Goal: Task Accomplishment & Management: Complete application form

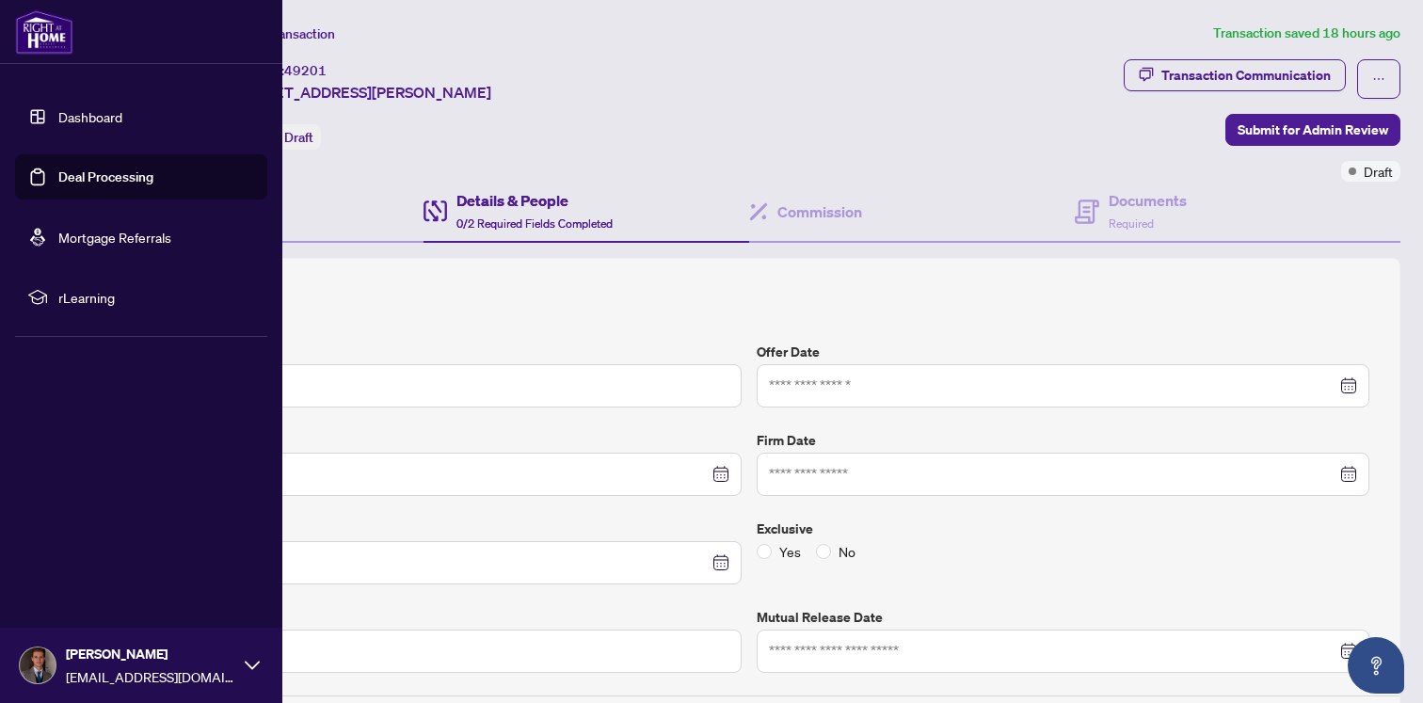
click at [107, 119] on link "Dashboard" at bounding box center [90, 116] width 64 height 17
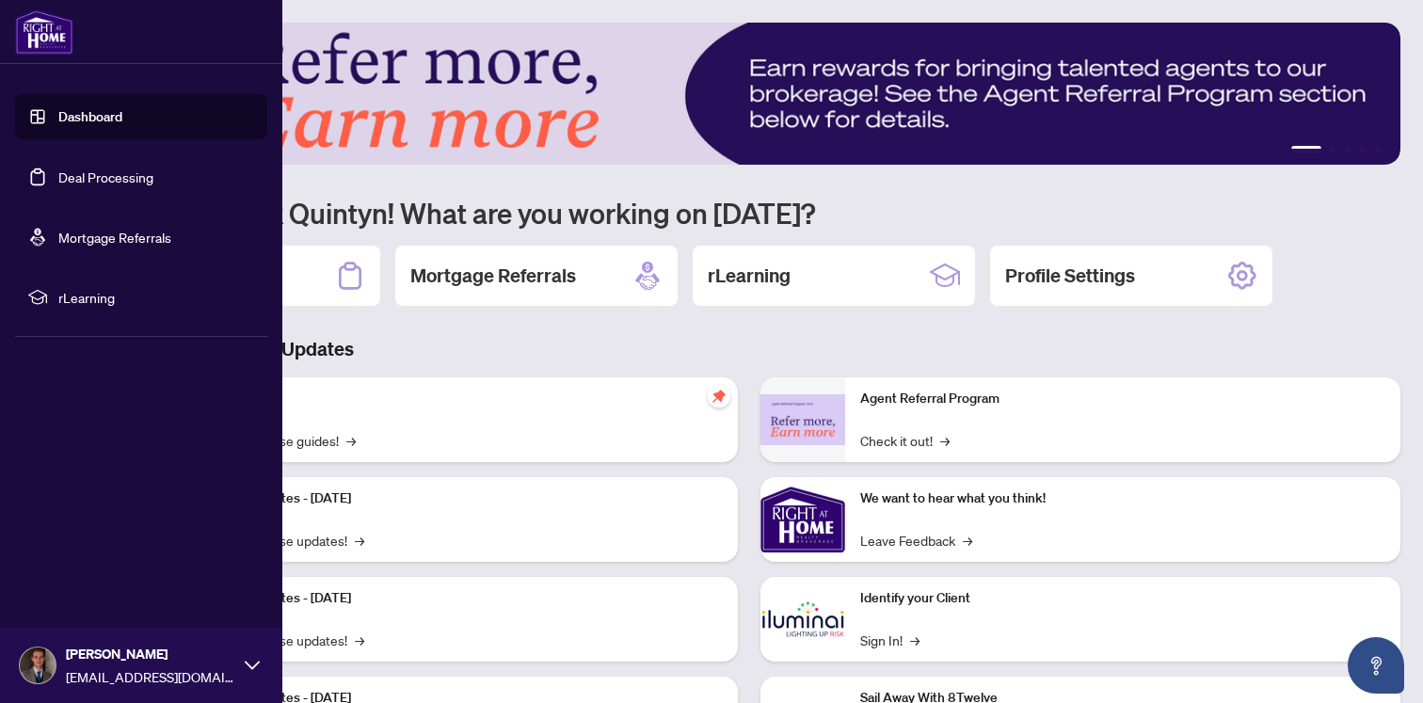
click at [58, 185] on link "Deal Processing" at bounding box center [105, 176] width 95 height 17
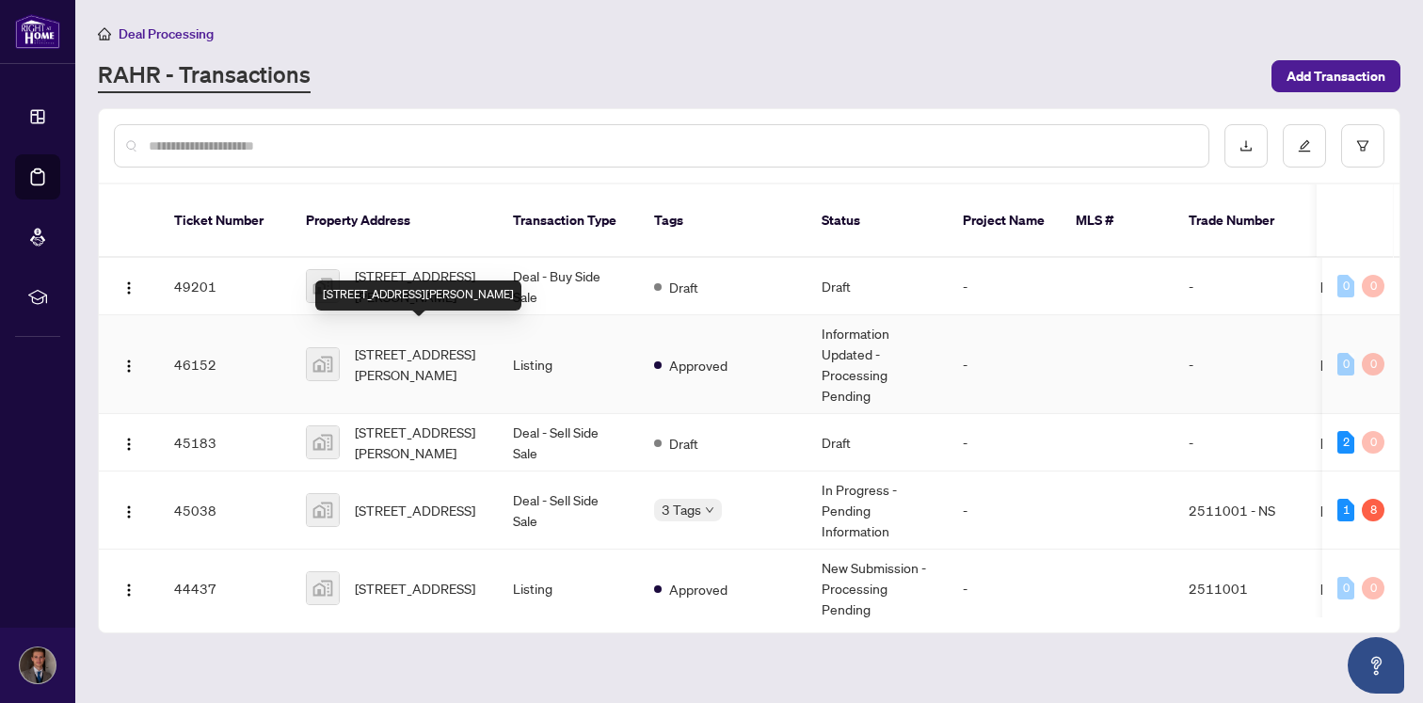
click at [460, 344] on span "[STREET_ADDRESS][PERSON_NAME]" at bounding box center [419, 364] width 128 height 41
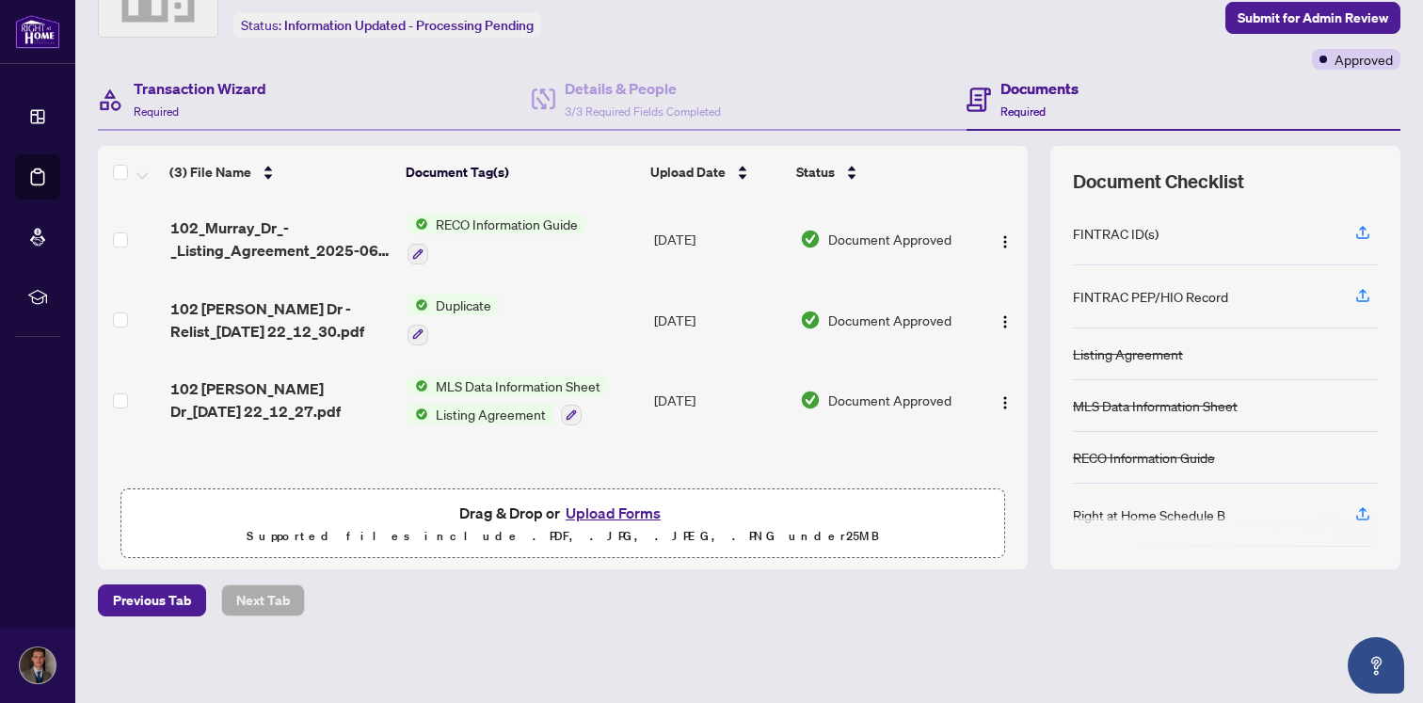
scroll to position [1, 0]
click at [620, 112] on span "3/3 Required Fields Completed" at bounding box center [643, 111] width 156 height 14
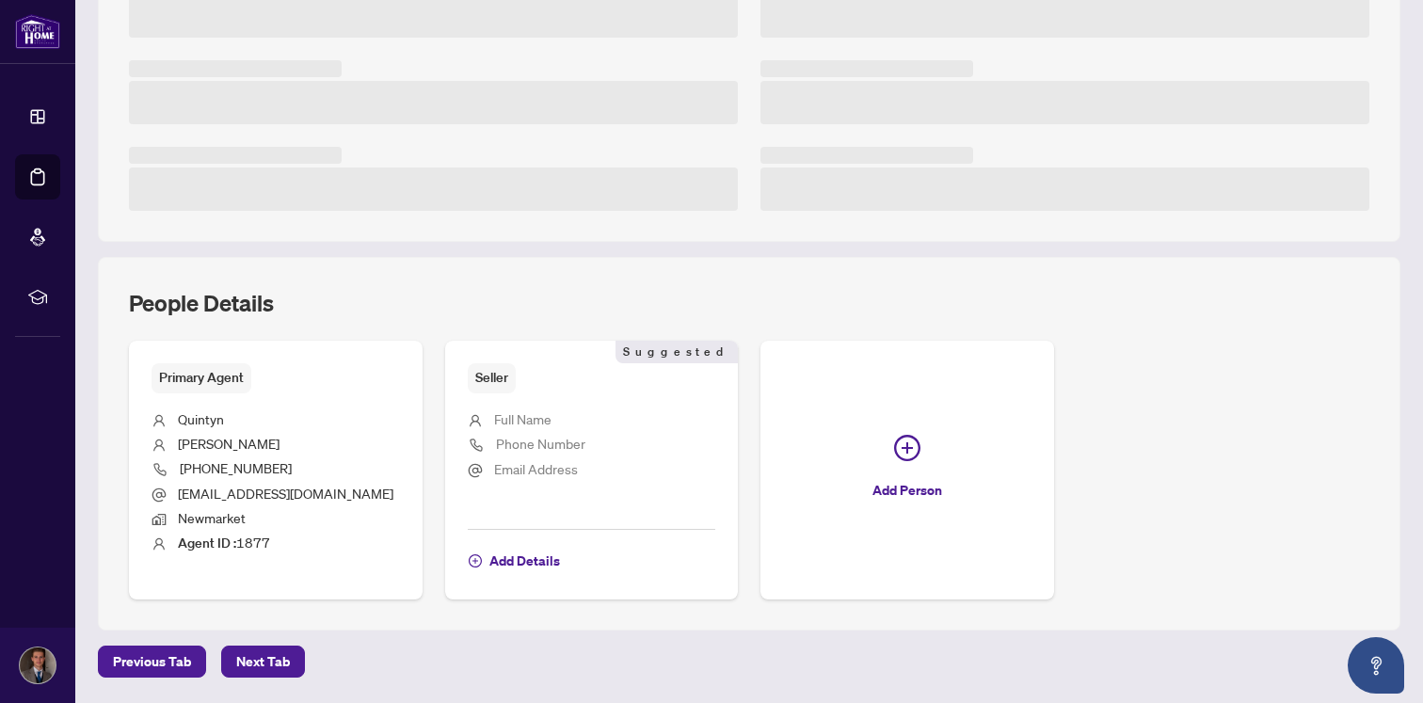
scroll to position [523, 0]
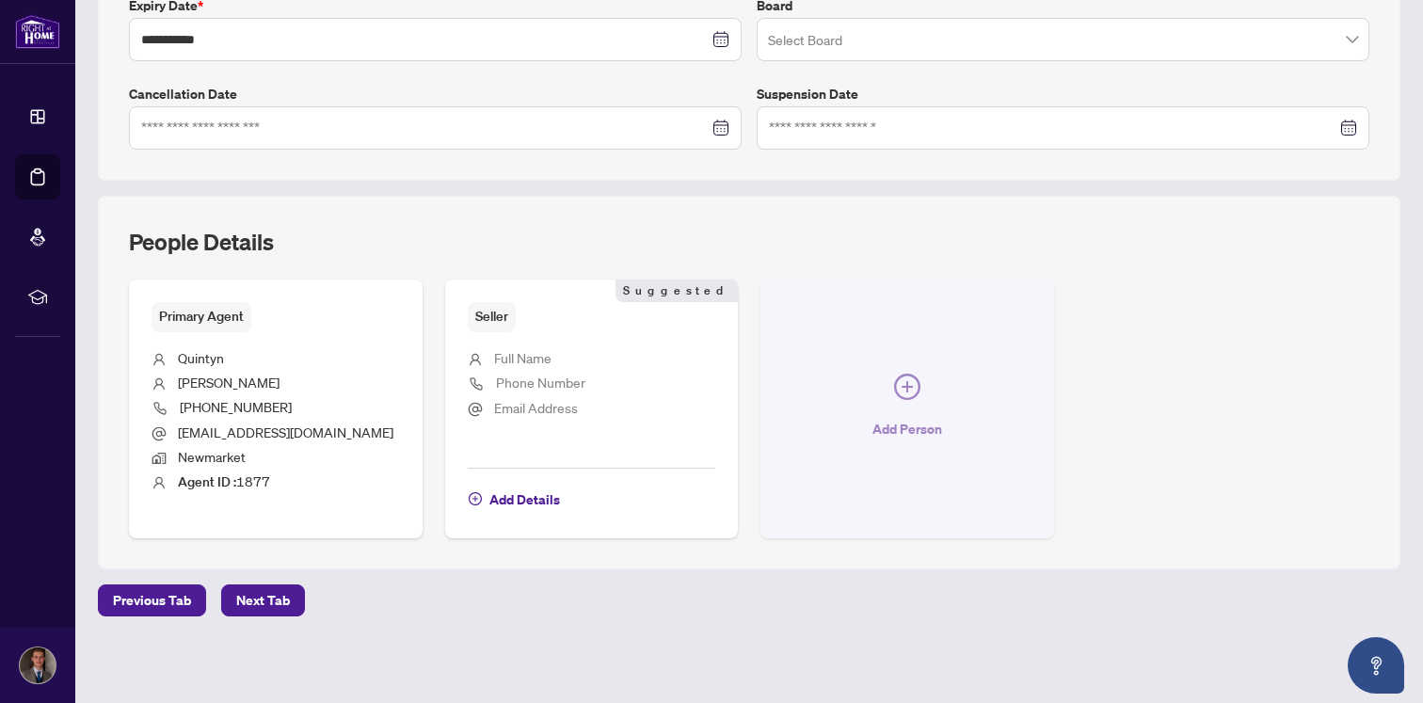
click at [961, 361] on button "Add Person" at bounding box center [907, 409] width 294 height 258
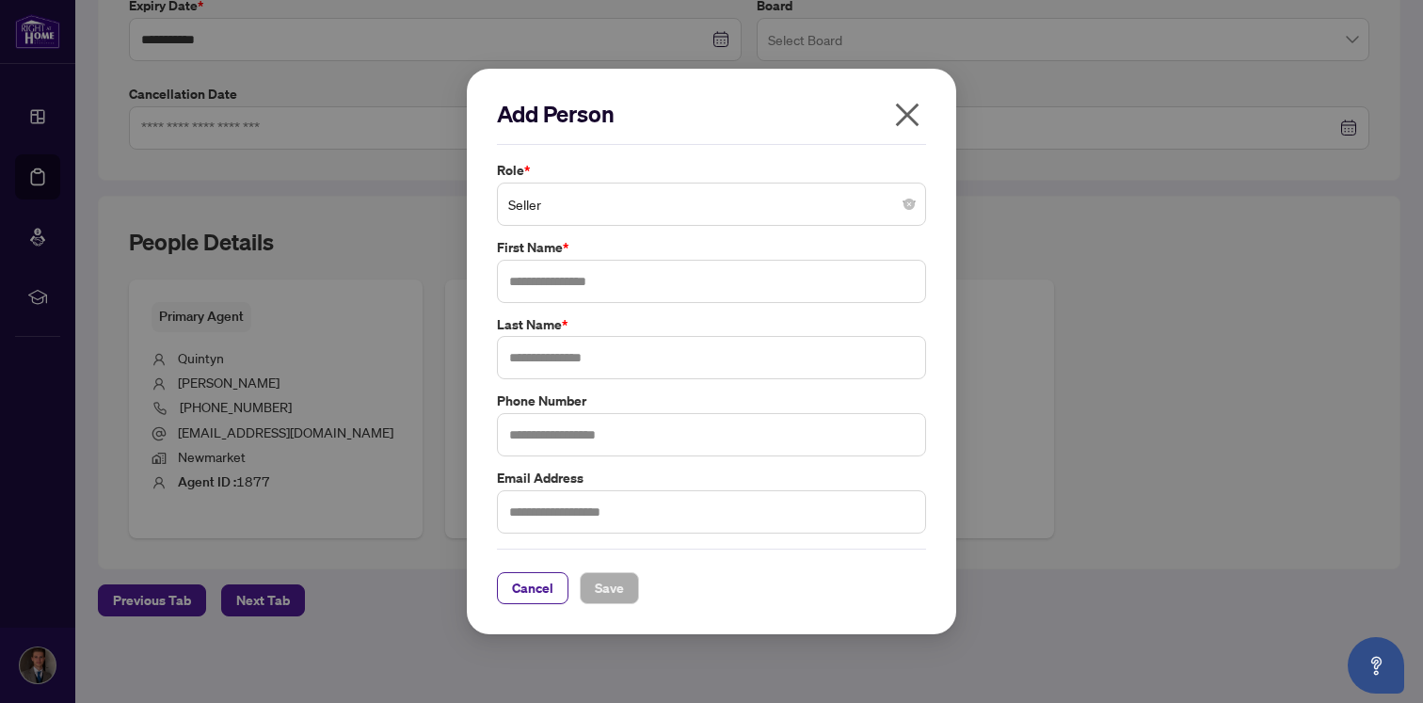
click at [639, 206] on span "Seller" at bounding box center [711, 204] width 407 height 36
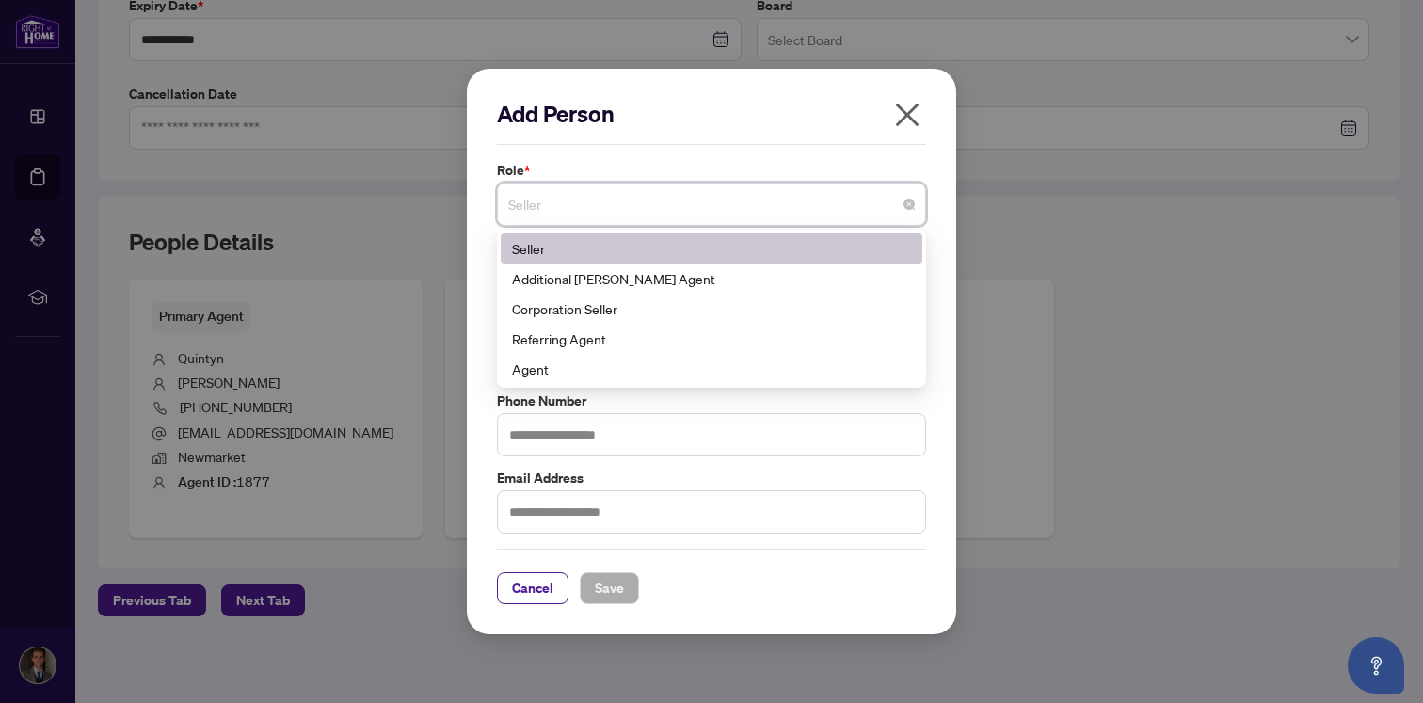
click at [695, 218] on span "Seller" at bounding box center [711, 204] width 407 height 36
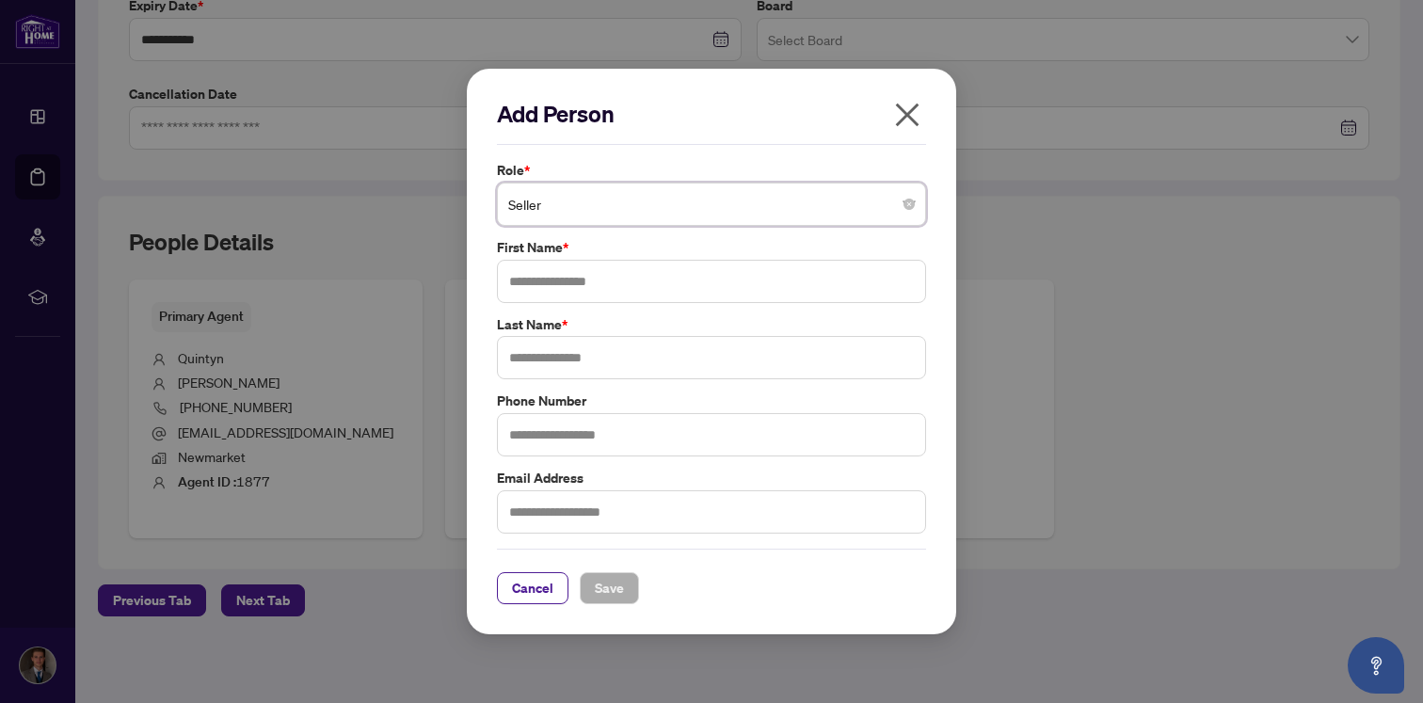
click at [702, 210] on span "Seller" at bounding box center [711, 204] width 407 height 36
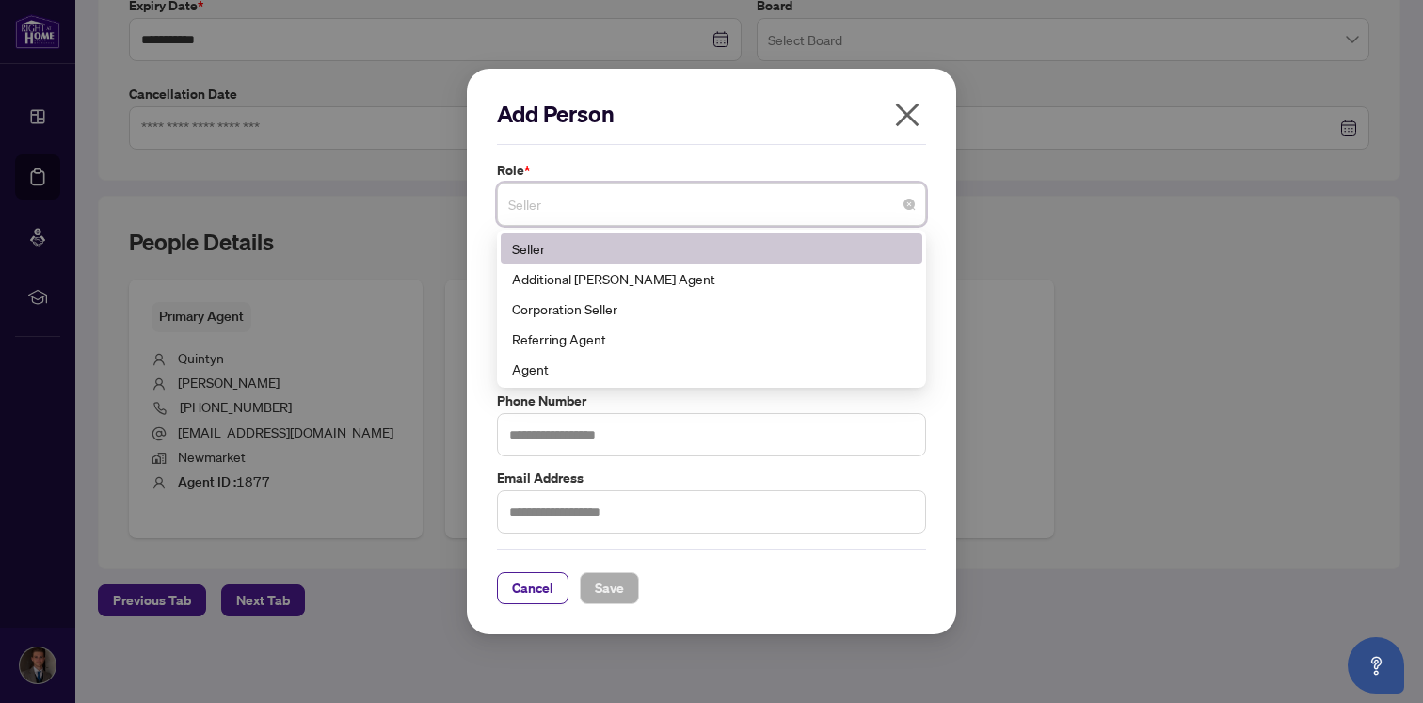
click at [865, 195] on span "Seller" at bounding box center [711, 204] width 407 height 36
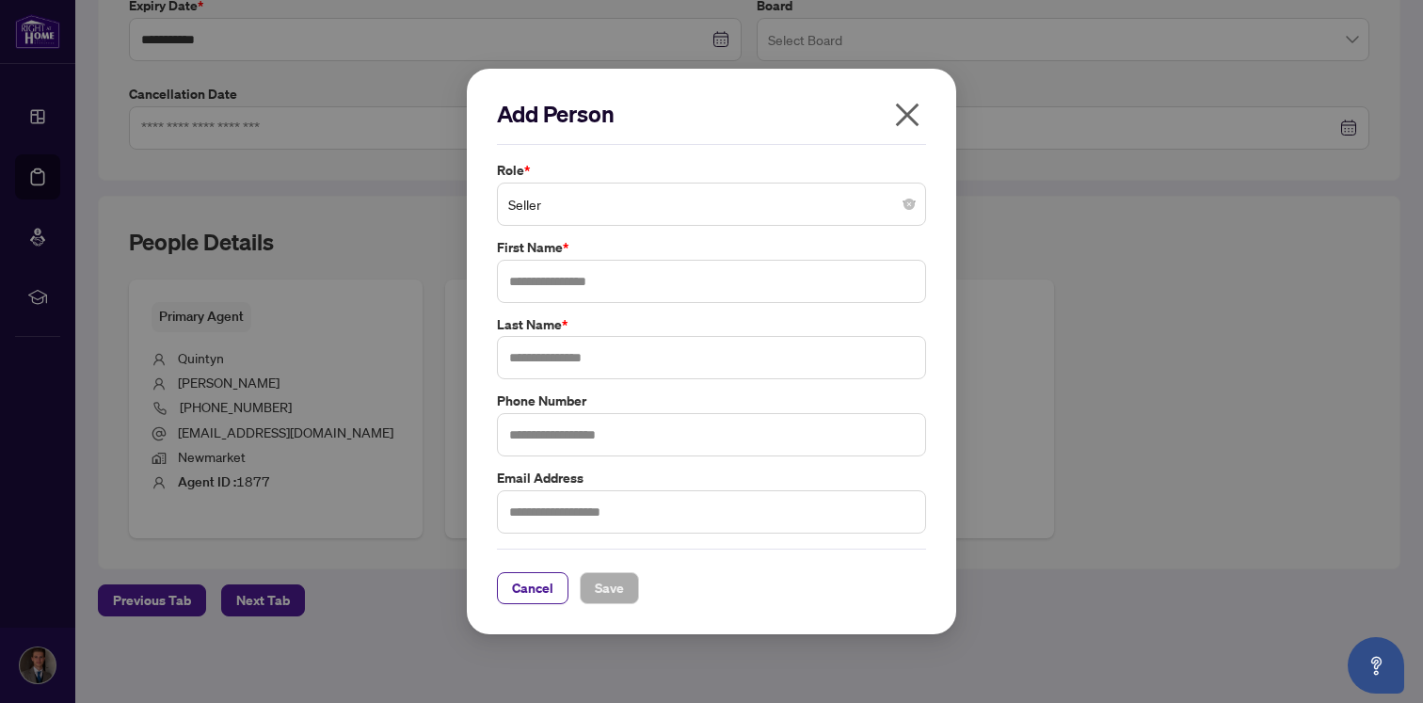
click at [922, 115] on button "button" at bounding box center [907, 119] width 38 height 40
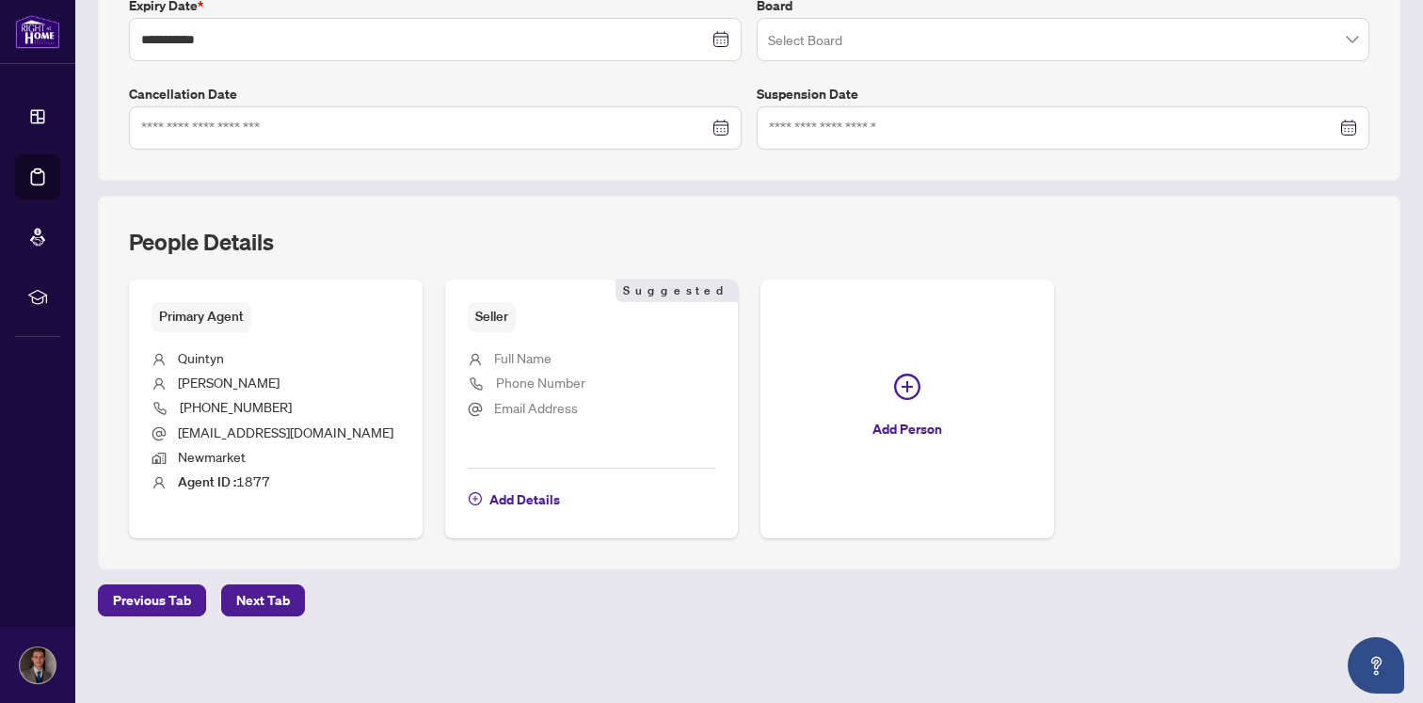
click at [817, 228] on div "People Details" at bounding box center [749, 253] width 1240 height 53
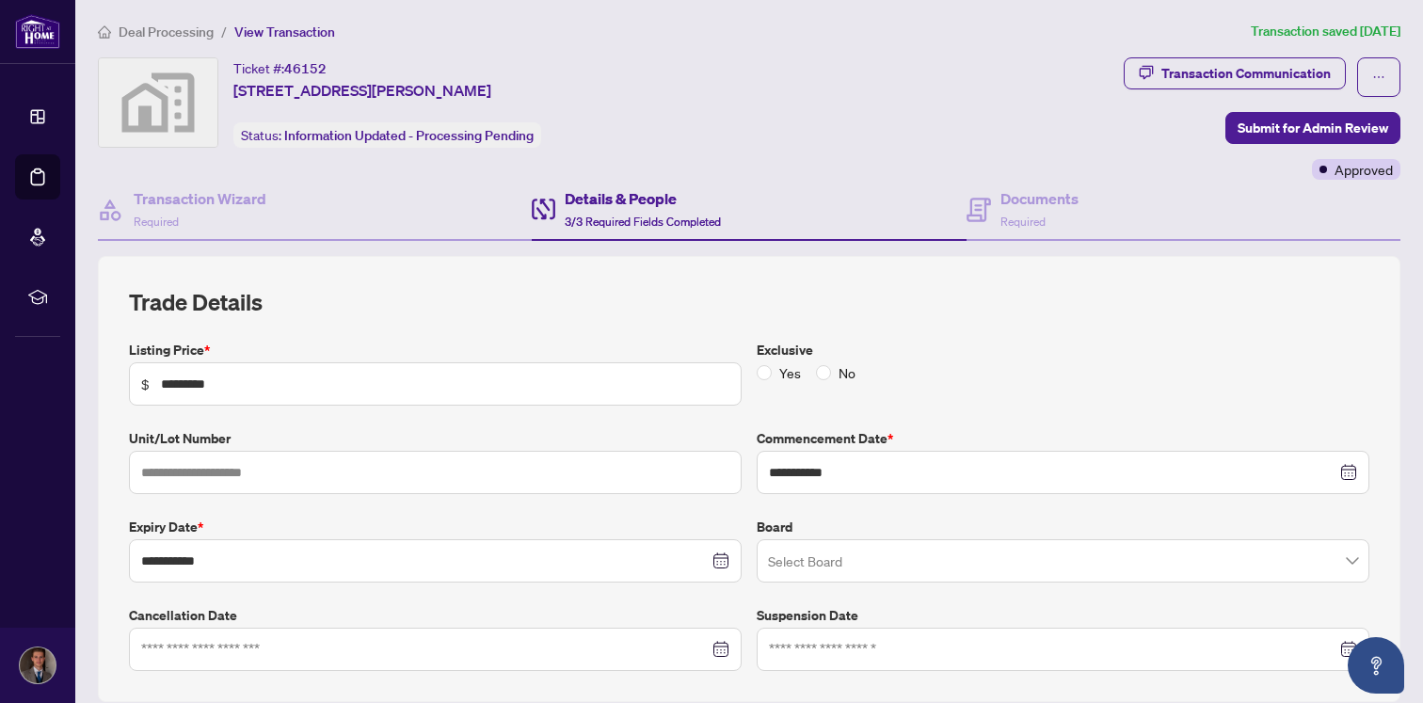
scroll to position [0, 0]
click at [382, 223] on div "Transaction Wizard Required" at bounding box center [315, 212] width 434 height 61
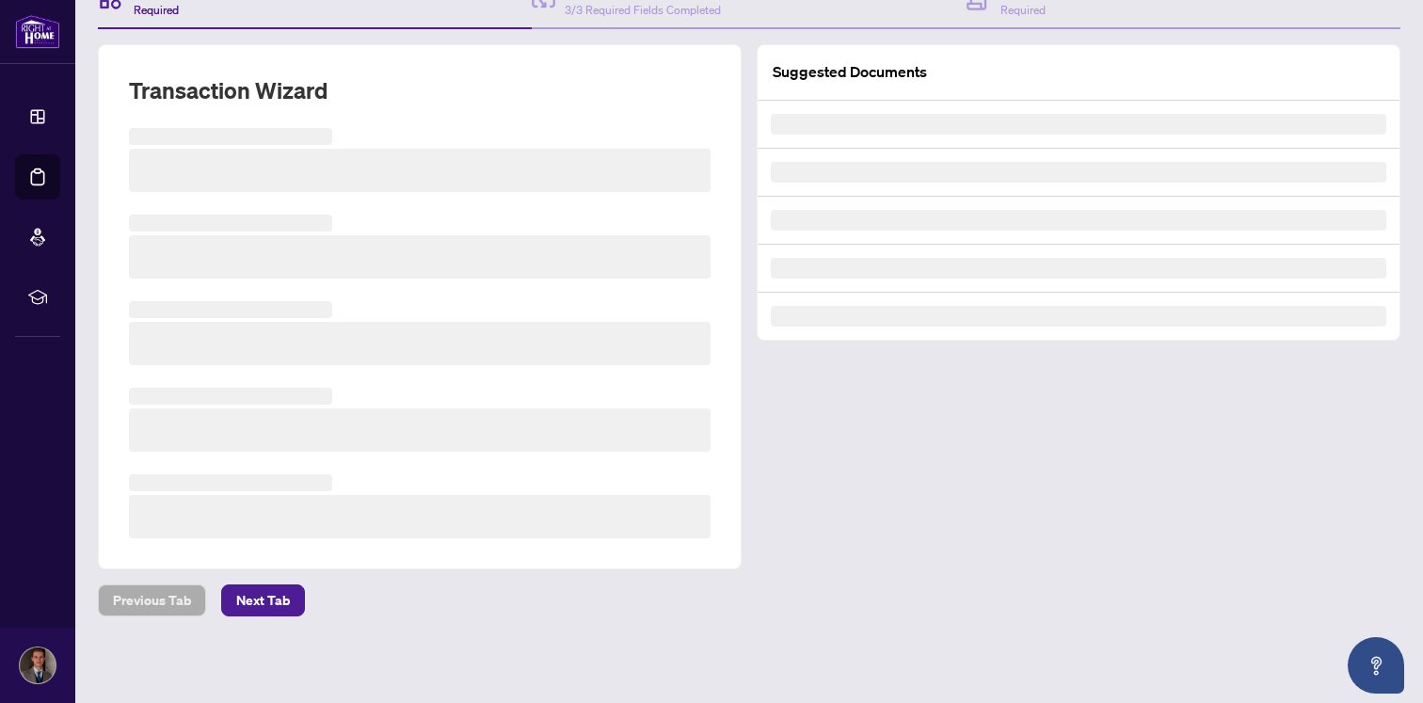
scroll to position [176, 0]
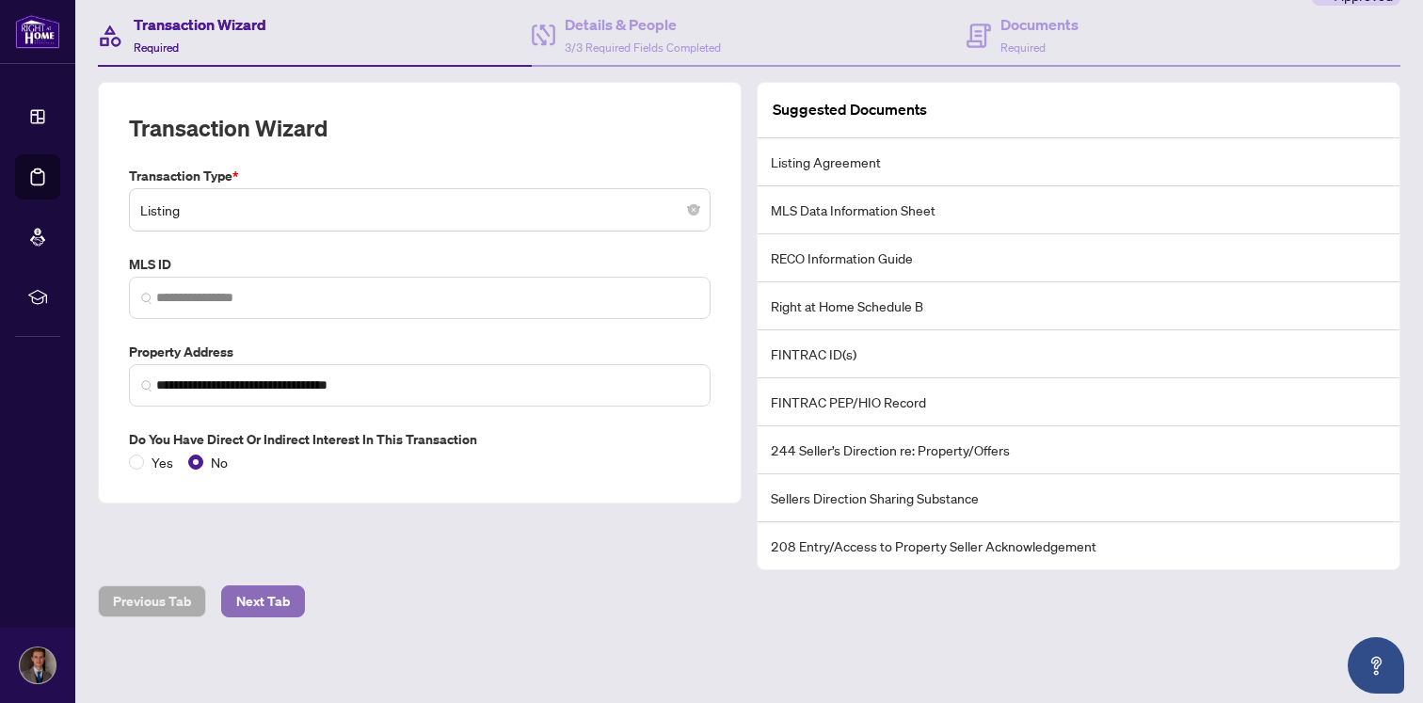
click at [277, 587] on span "Next Tab" at bounding box center [263, 601] width 54 height 30
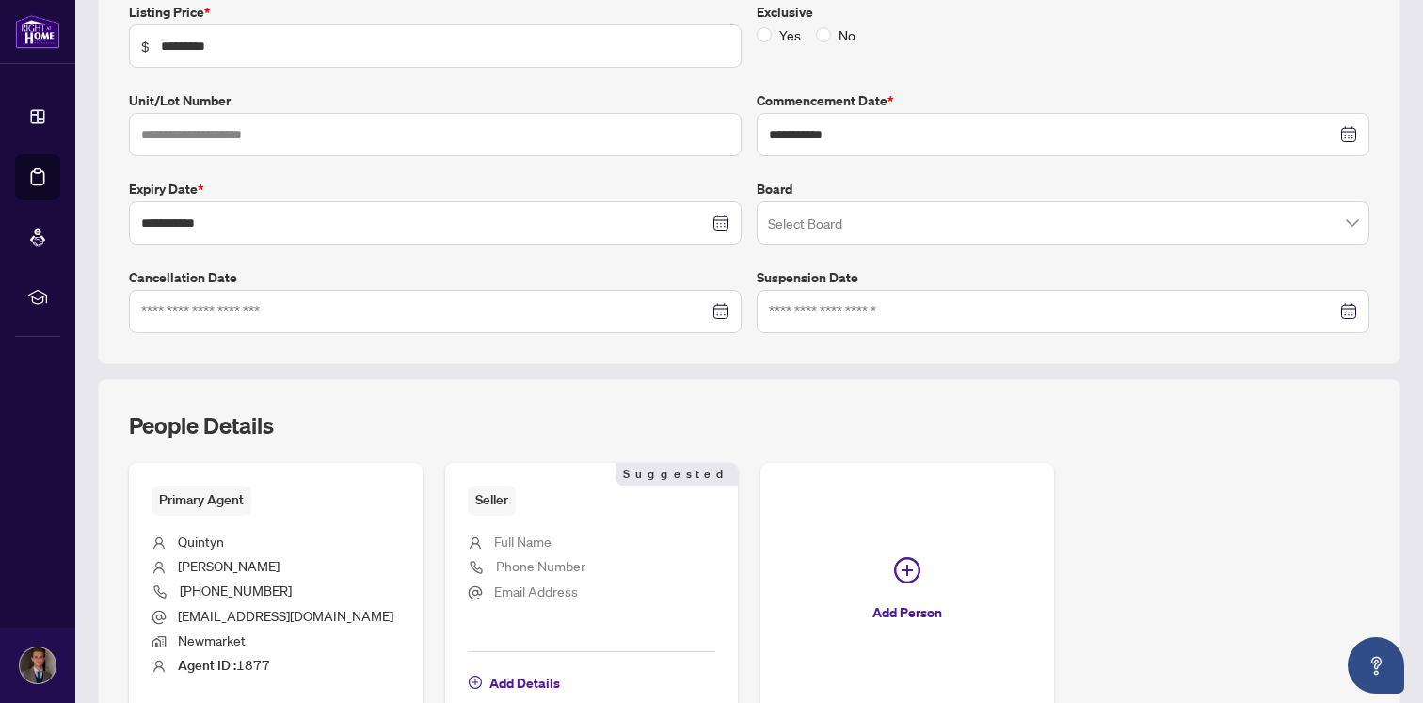
scroll to position [523, 0]
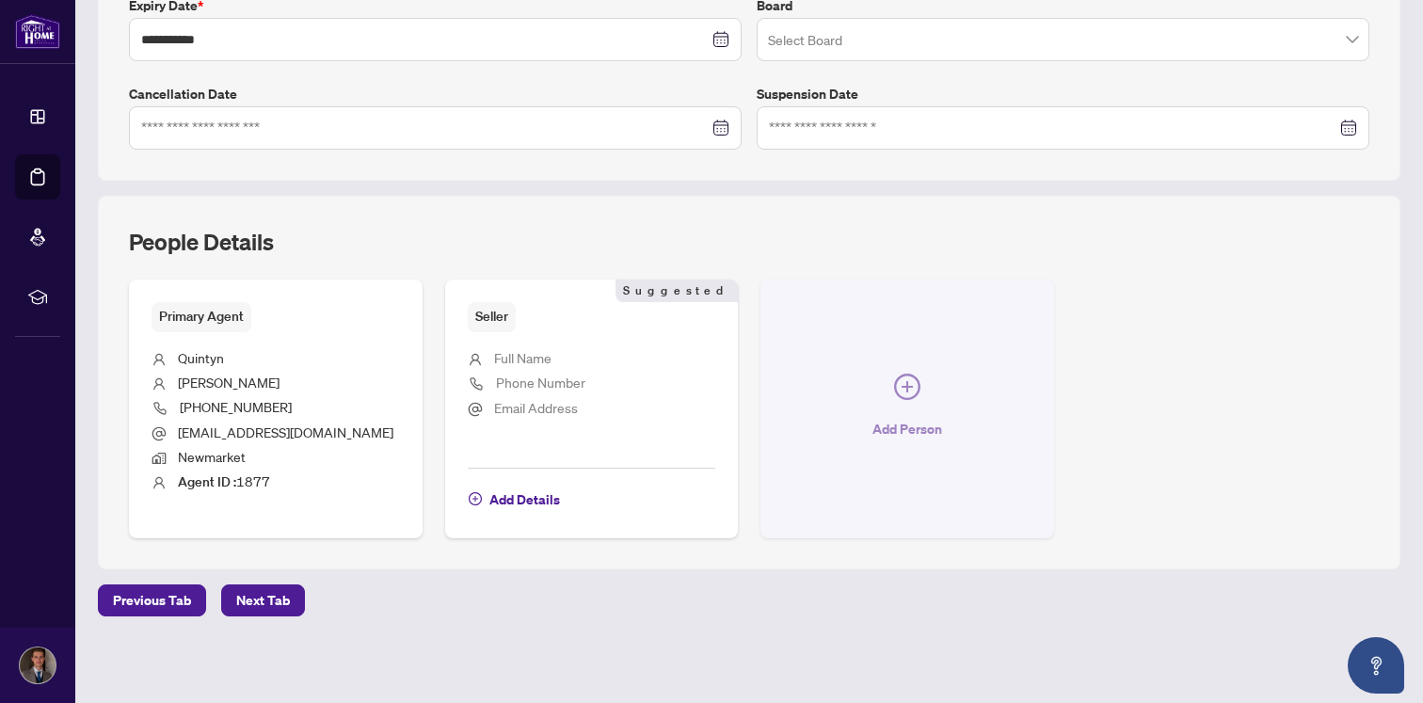
click at [887, 417] on span "Add Person" at bounding box center [907, 429] width 70 height 30
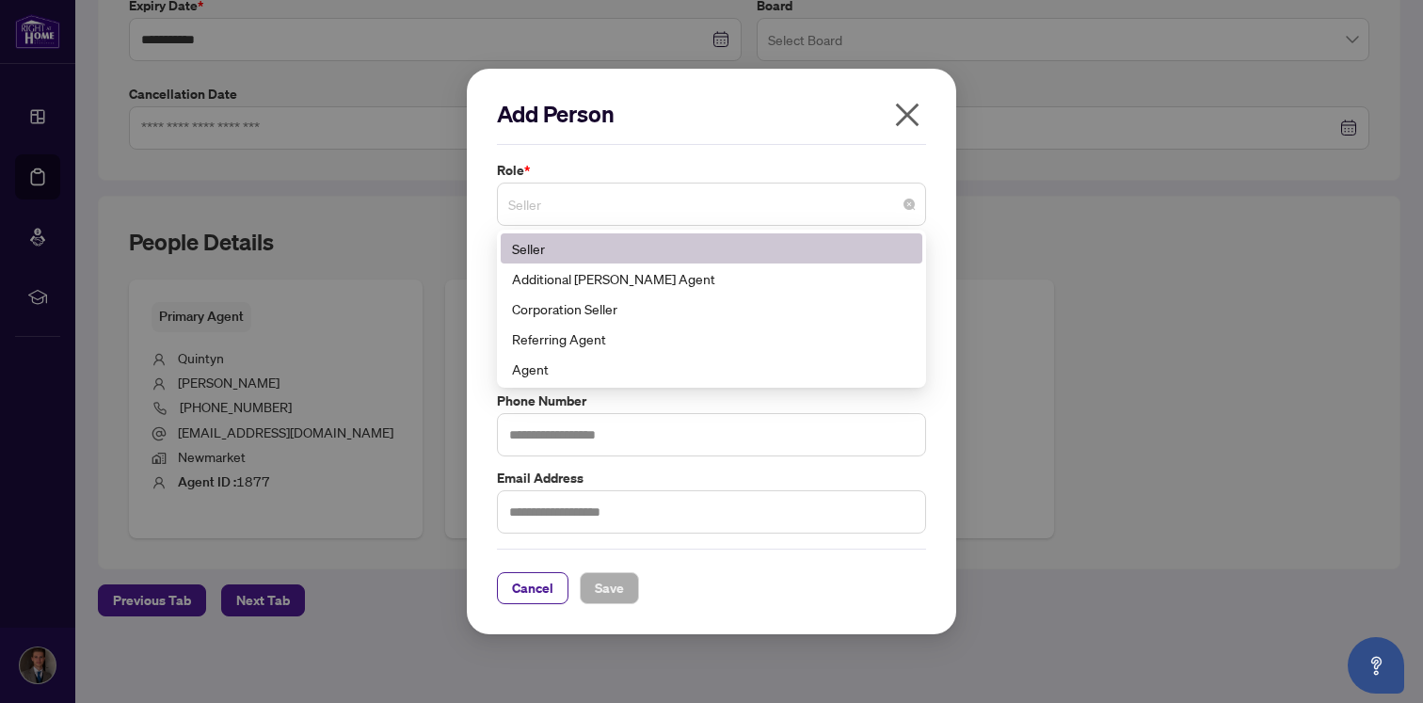
click at [722, 203] on span "Seller" at bounding box center [711, 204] width 407 height 36
click at [632, 166] on label "Role *" at bounding box center [711, 170] width 429 height 21
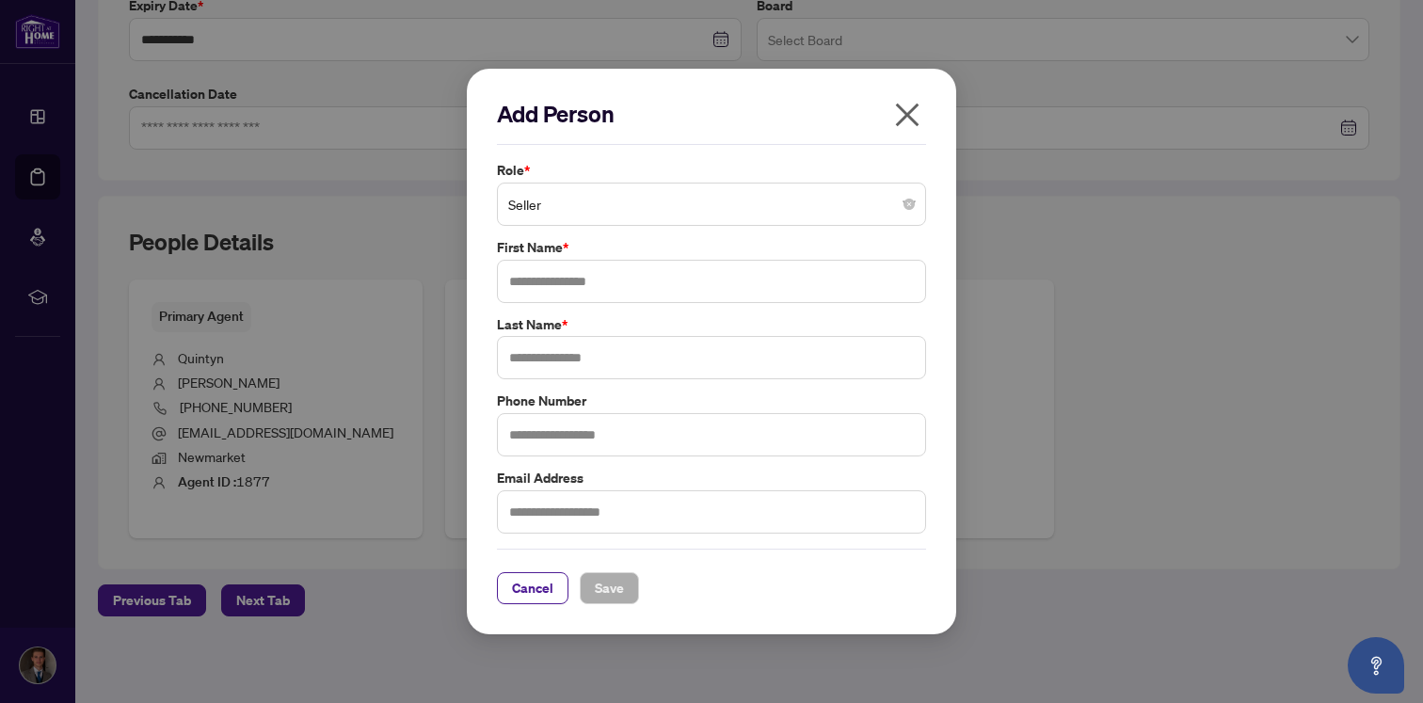
click at [629, 228] on div "Role * Seller 1 10 Seller Additional [PERSON_NAME] Agent Corporation Seller Ref…" at bounding box center [711, 347] width 440 height 375
click at [633, 211] on span "Seller" at bounding box center [711, 204] width 407 height 36
click at [779, 214] on span "Seller" at bounding box center [711, 204] width 407 height 36
click at [918, 125] on icon "close" at bounding box center [907, 115] width 30 height 30
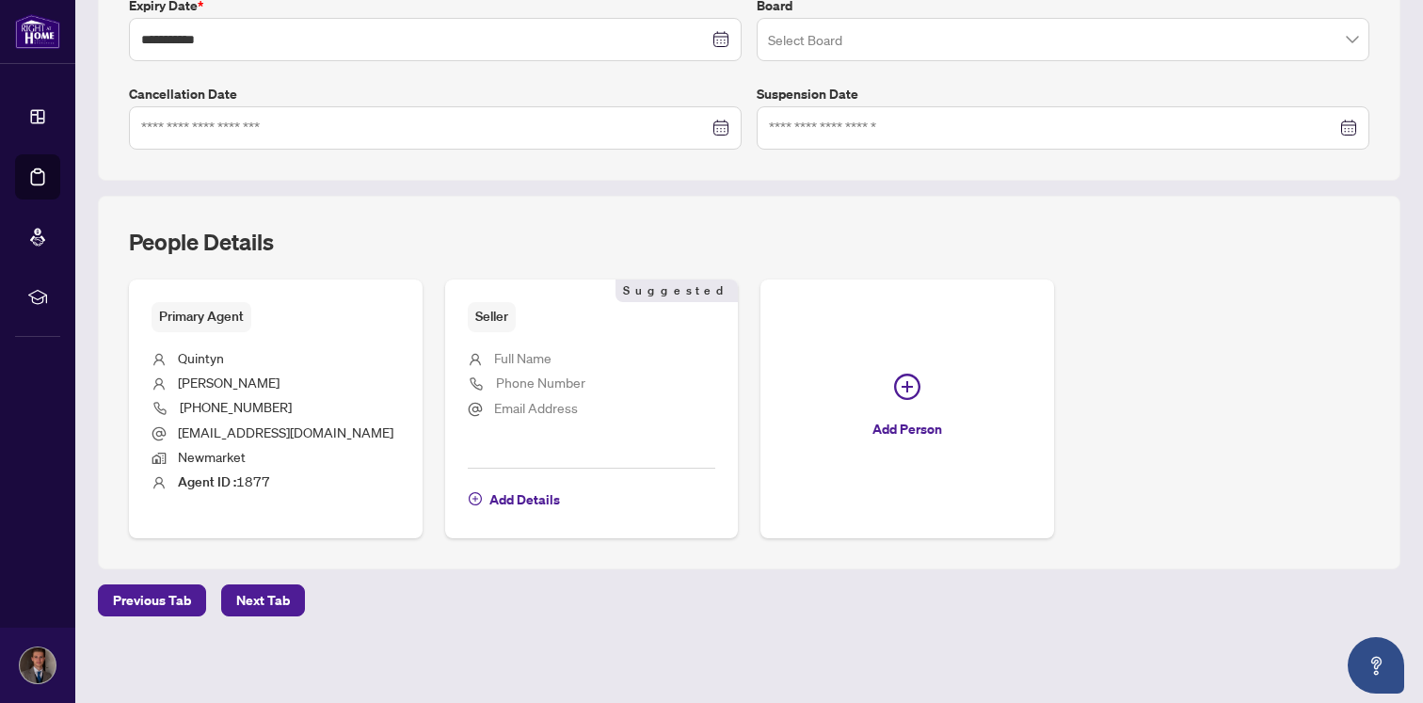
scroll to position [0, 0]
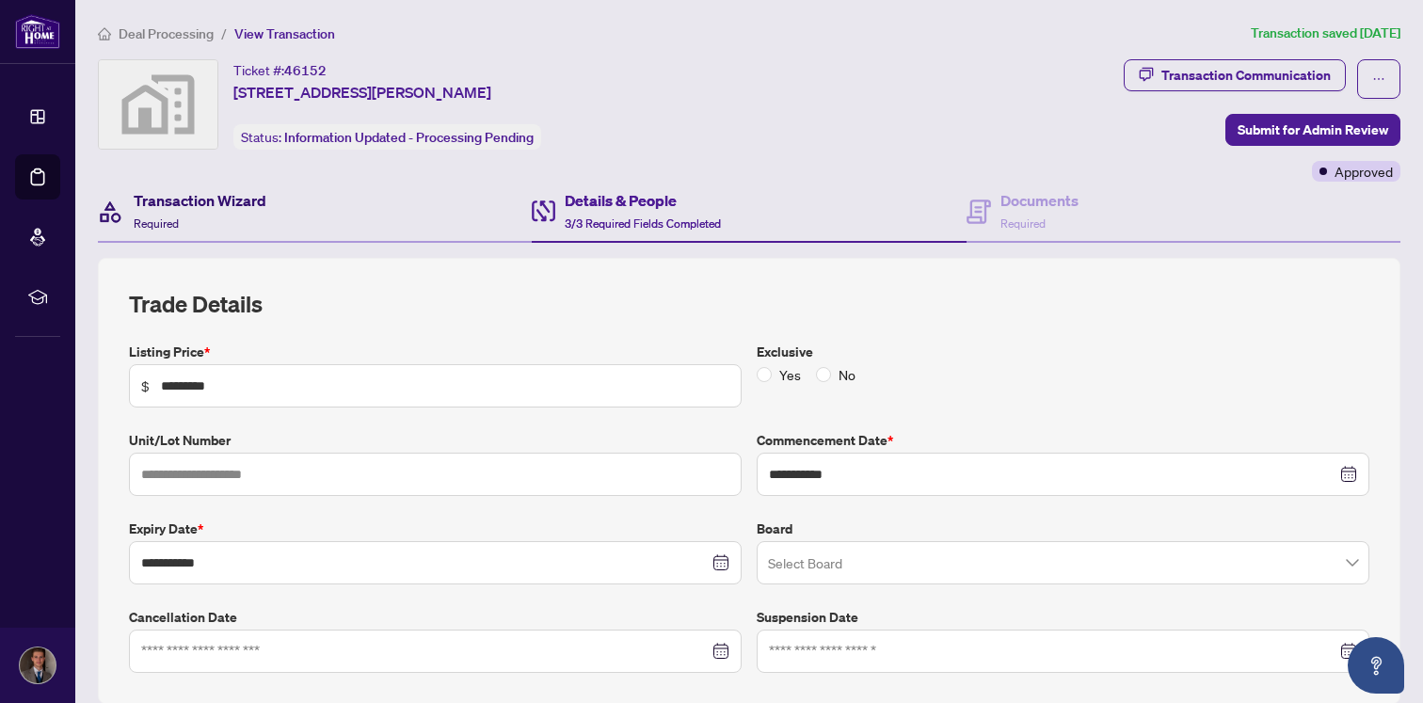
click at [213, 215] on div "Transaction Wizard Required" at bounding box center [200, 211] width 133 height 44
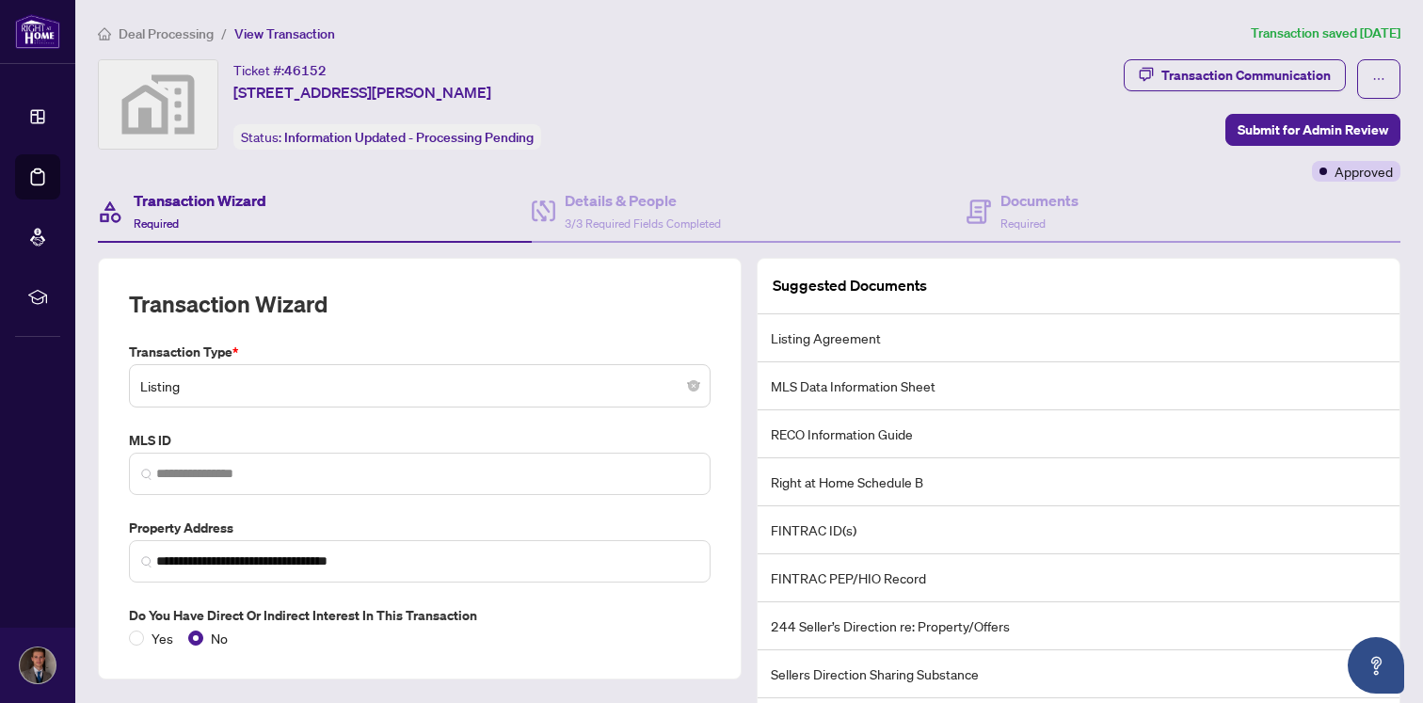
click at [152, 33] on span "Deal Processing" at bounding box center [166, 33] width 95 height 17
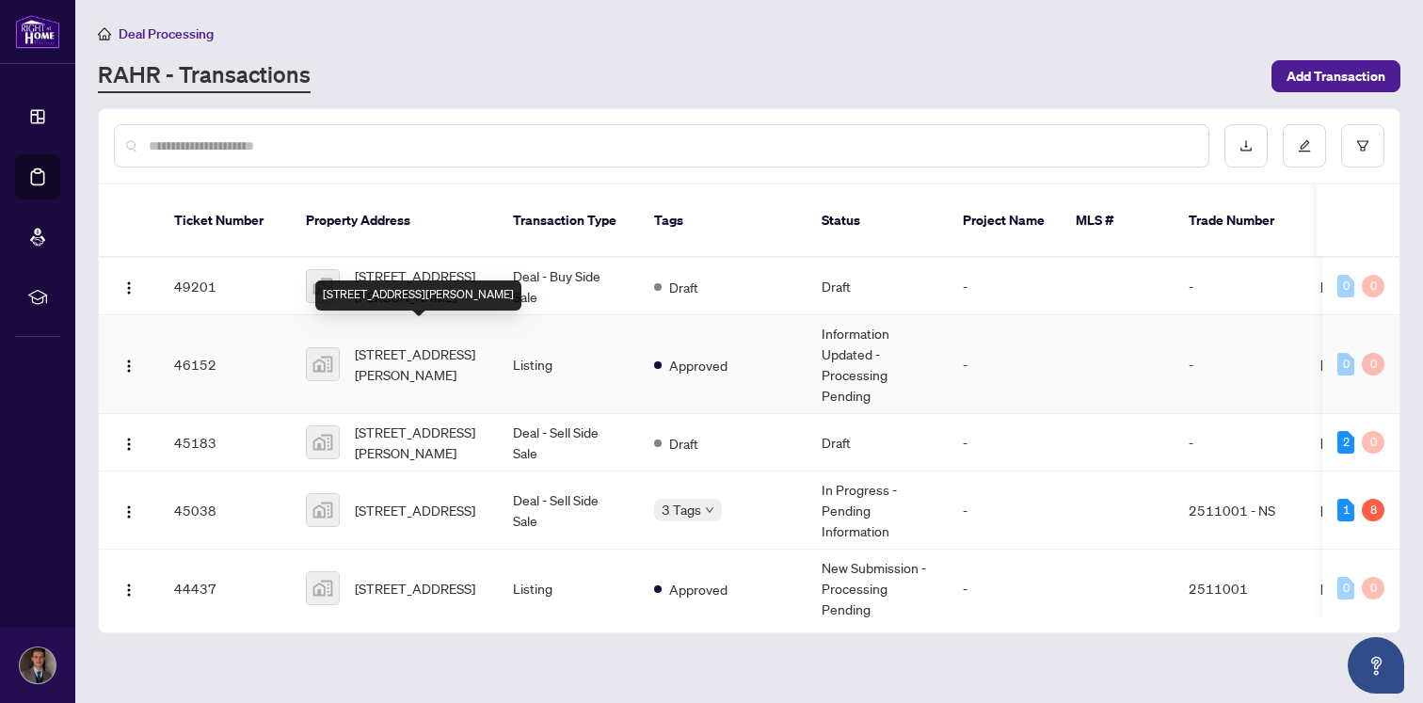
drag, startPoint x: 355, startPoint y: 332, endPoint x: 475, endPoint y: 361, distance: 124.0
click at [475, 361] on span "[STREET_ADDRESS][PERSON_NAME]" at bounding box center [419, 364] width 128 height 41
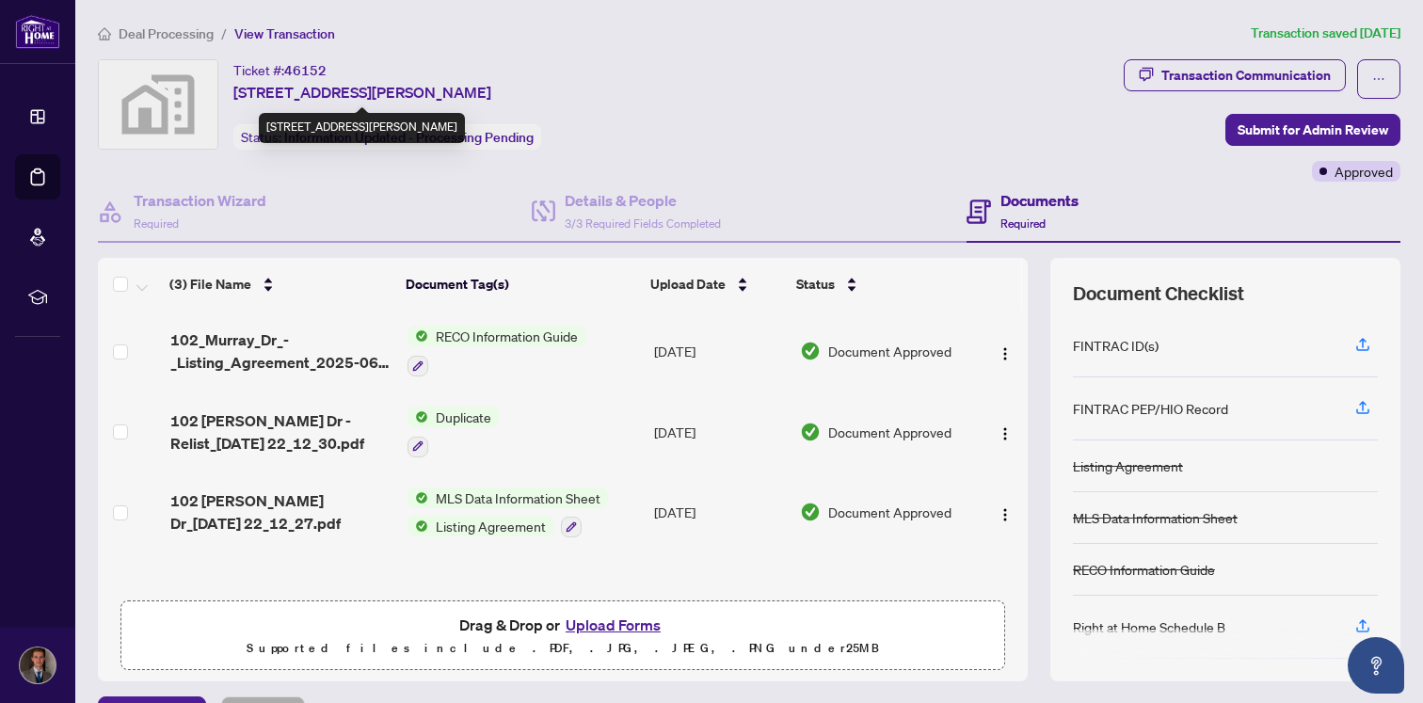
drag, startPoint x: 515, startPoint y: 95, endPoint x: 236, endPoint y: 92, distance: 278.6
click at [236, 92] on div "Ticket #: 46152 [STREET_ADDRESS][PERSON_NAME] Status: Information Updated - Pro…" at bounding box center [387, 104] width 308 height 90
copy span "[STREET_ADDRESS][PERSON_NAME]"
click at [170, 28] on span "Deal Processing" at bounding box center [166, 33] width 95 height 17
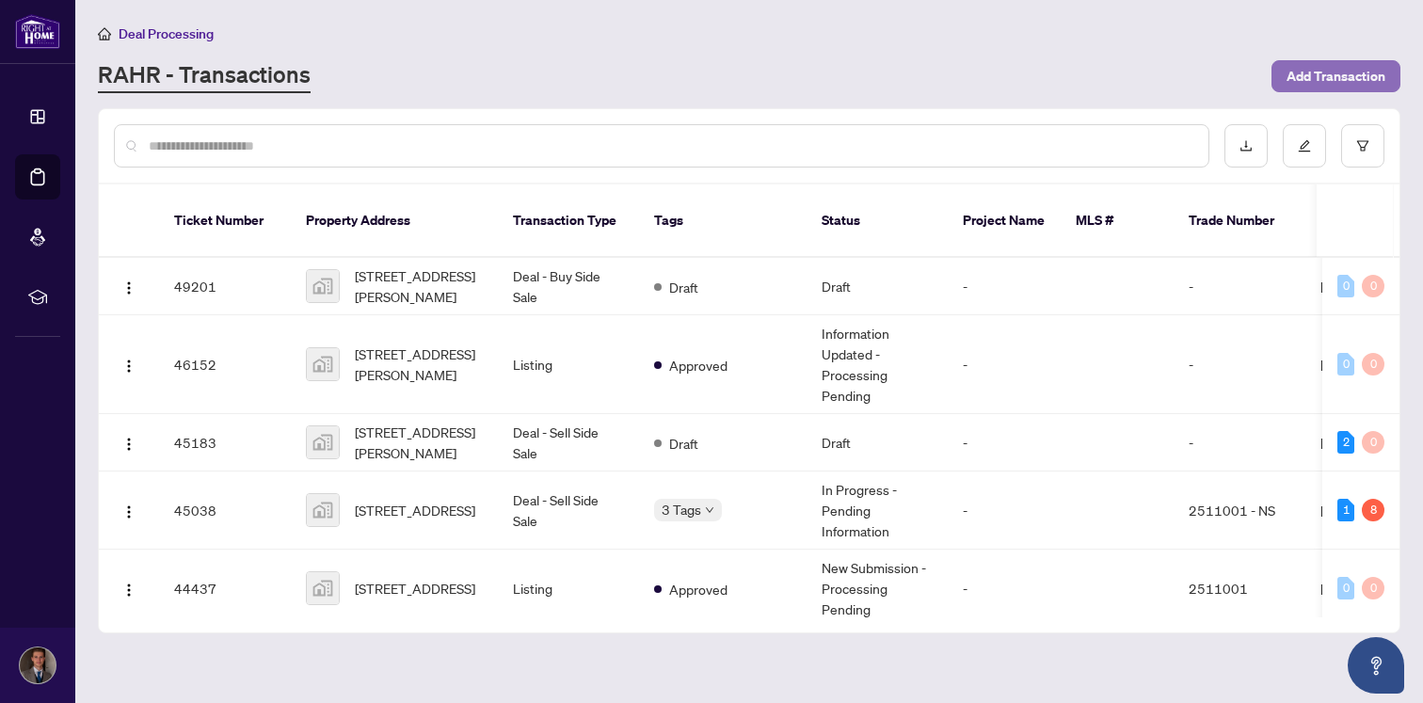
click at [1332, 61] on span "Add Transaction" at bounding box center [1336, 76] width 99 height 30
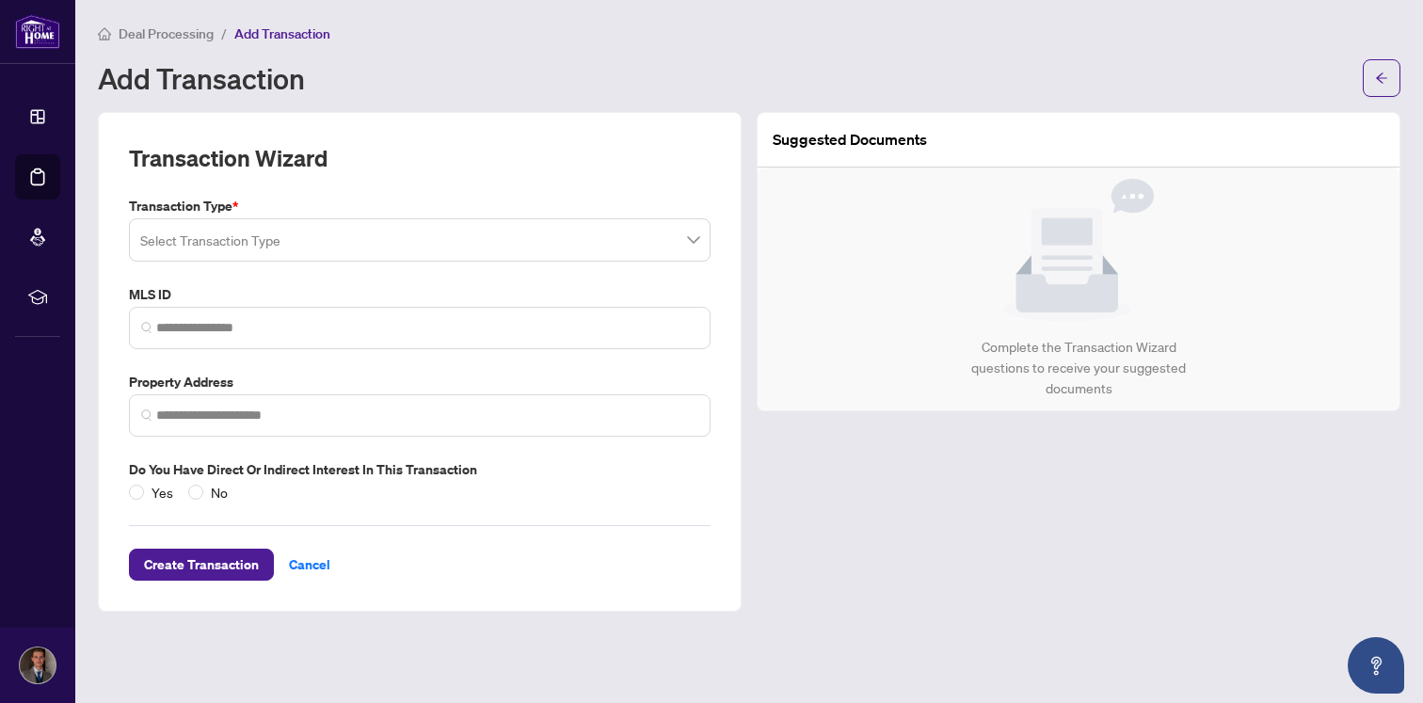
click at [324, 237] on input "search" at bounding box center [411, 242] width 542 height 41
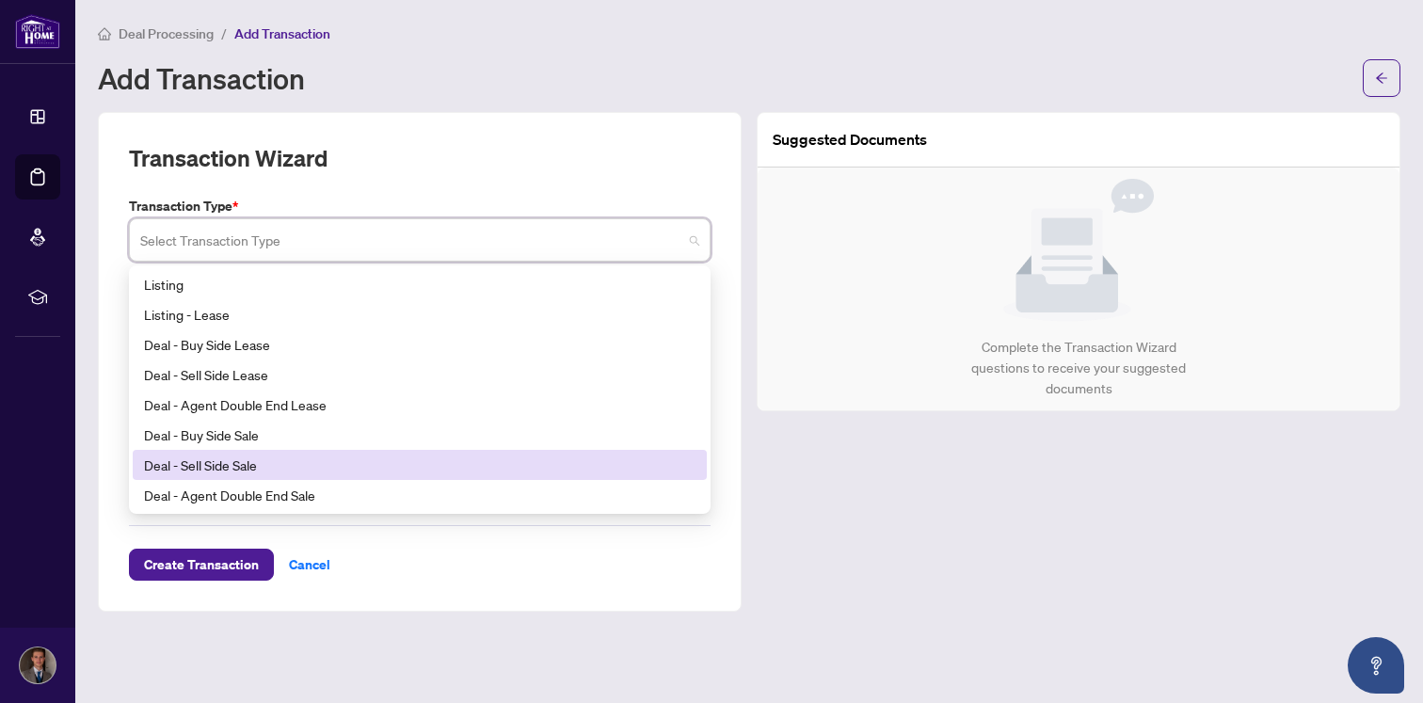
click at [312, 462] on div "Deal - Sell Side Sale" at bounding box center [420, 465] width 552 height 21
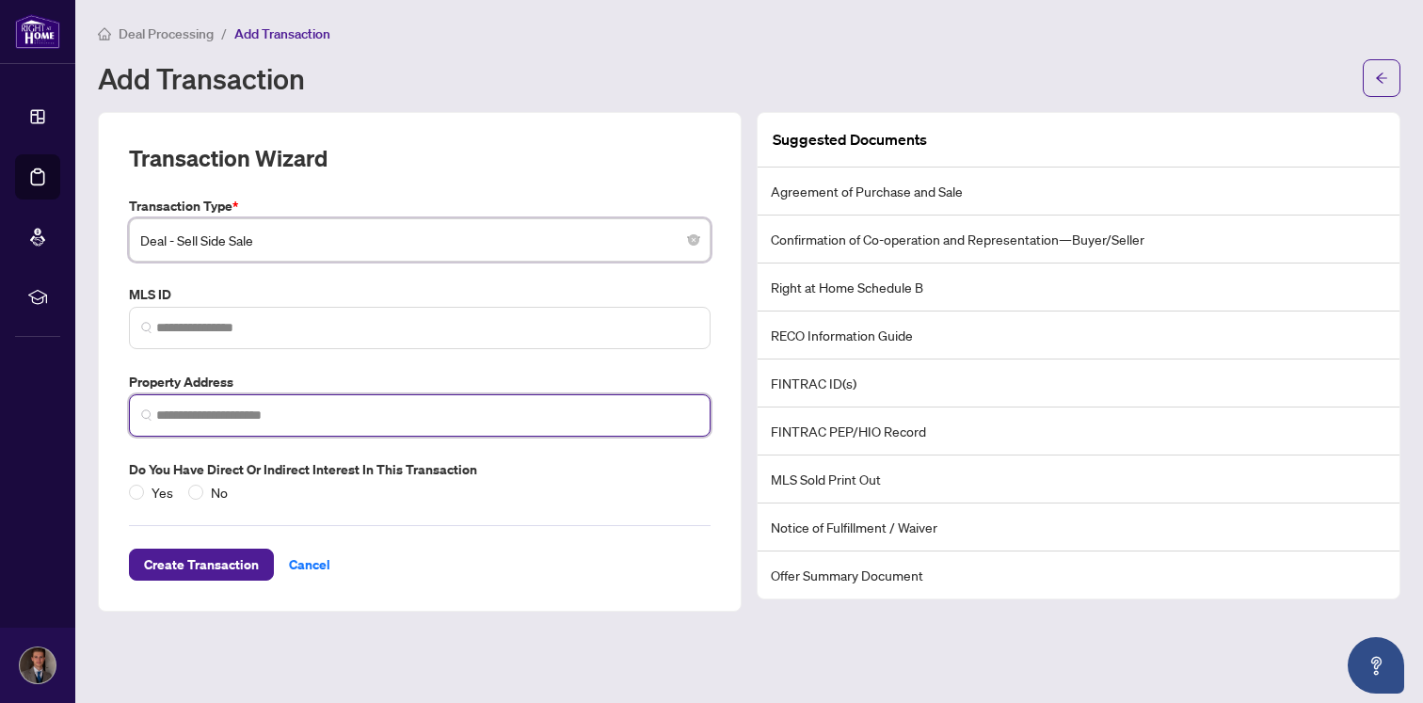
click at [239, 418] on input "search" at bounding box center [427, 416] width 542 height 20
paste input "**********"
type input "**********"
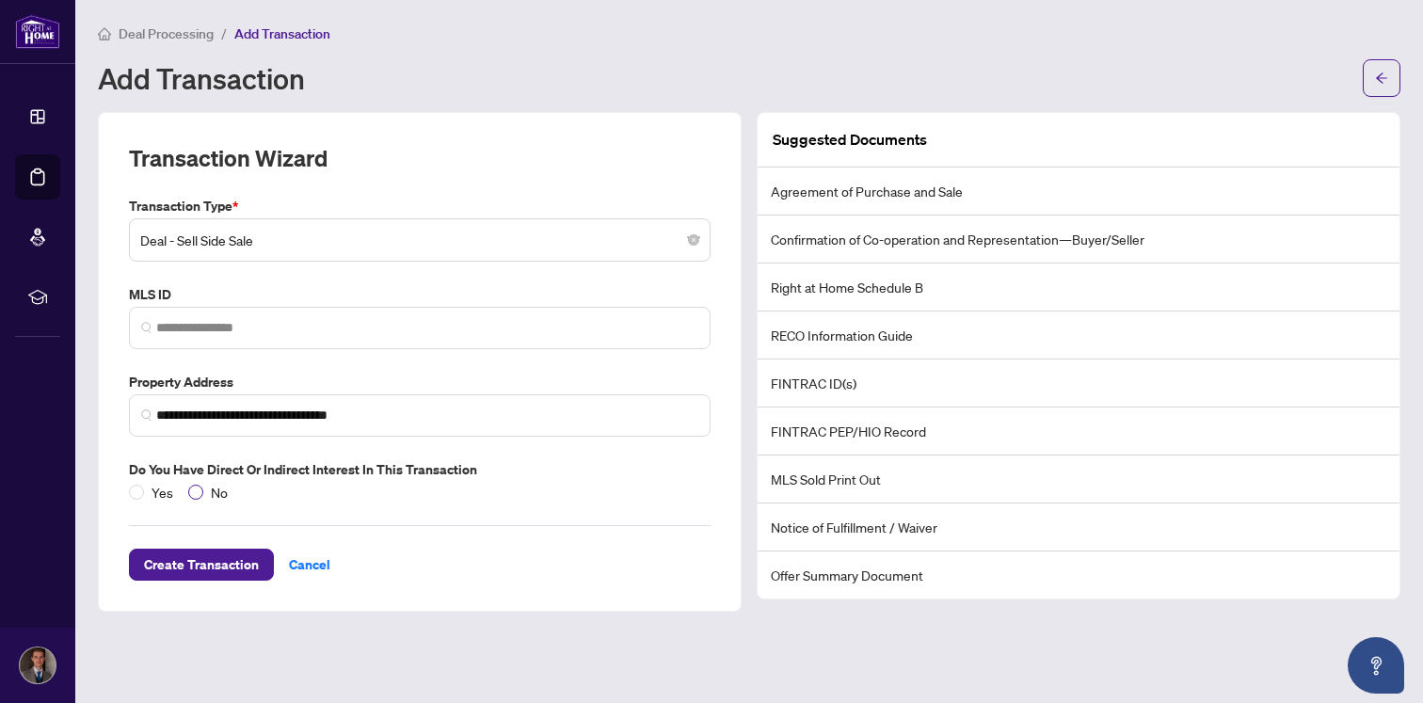
click at [214, 495] on span "No" at bounding box center [219, 492] width 32 height 21
click at [201, 573] on span "Create Transaction" at bounding box center [201, 565] width 115 height 30
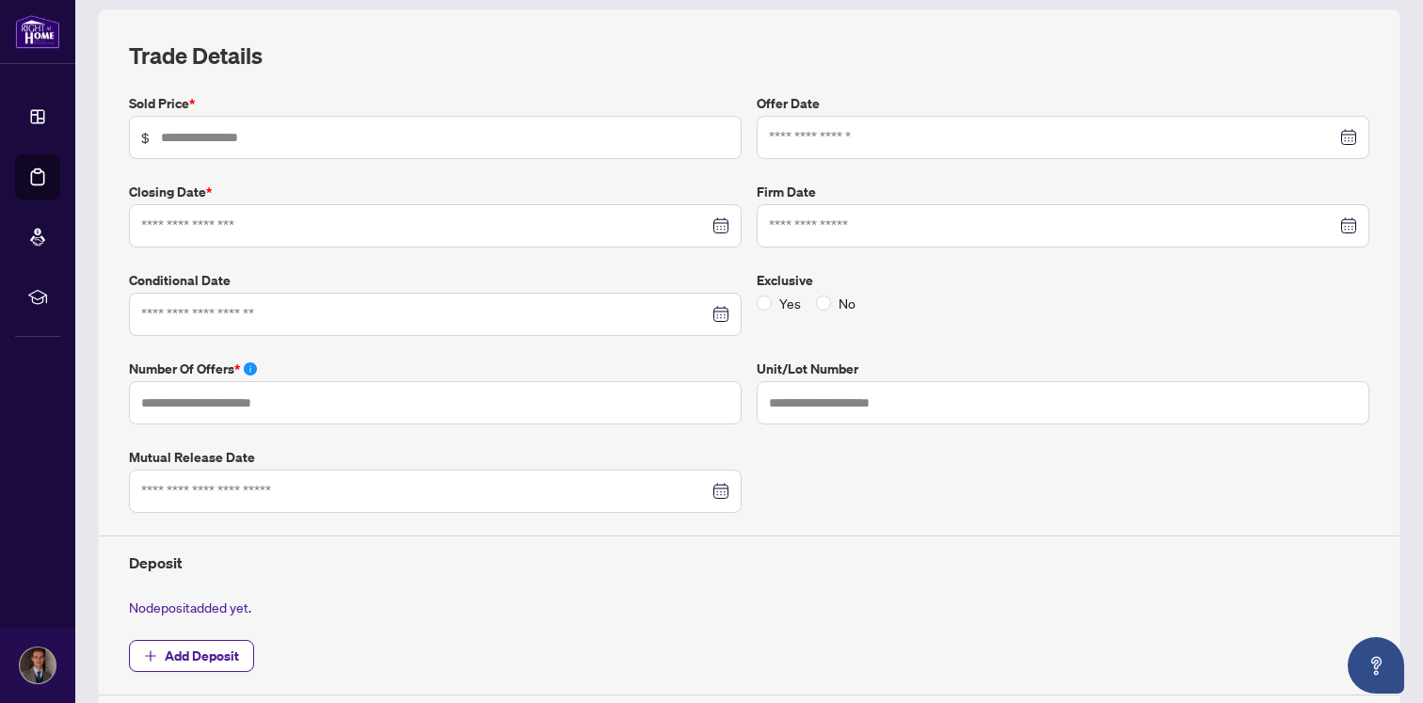
scroll to position [769, 0]
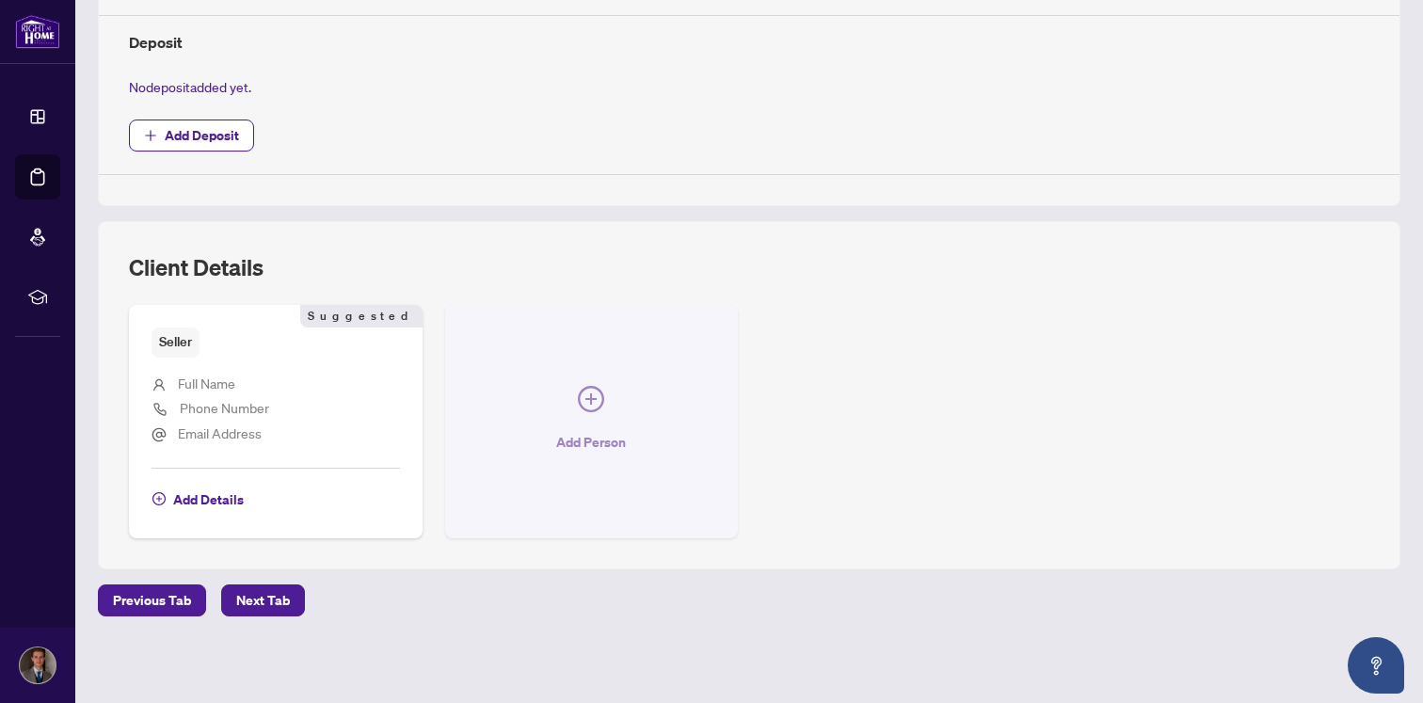
click at [585, 404] on icon "plus-circle" at bounding box center [591, 399] width 26 height 26
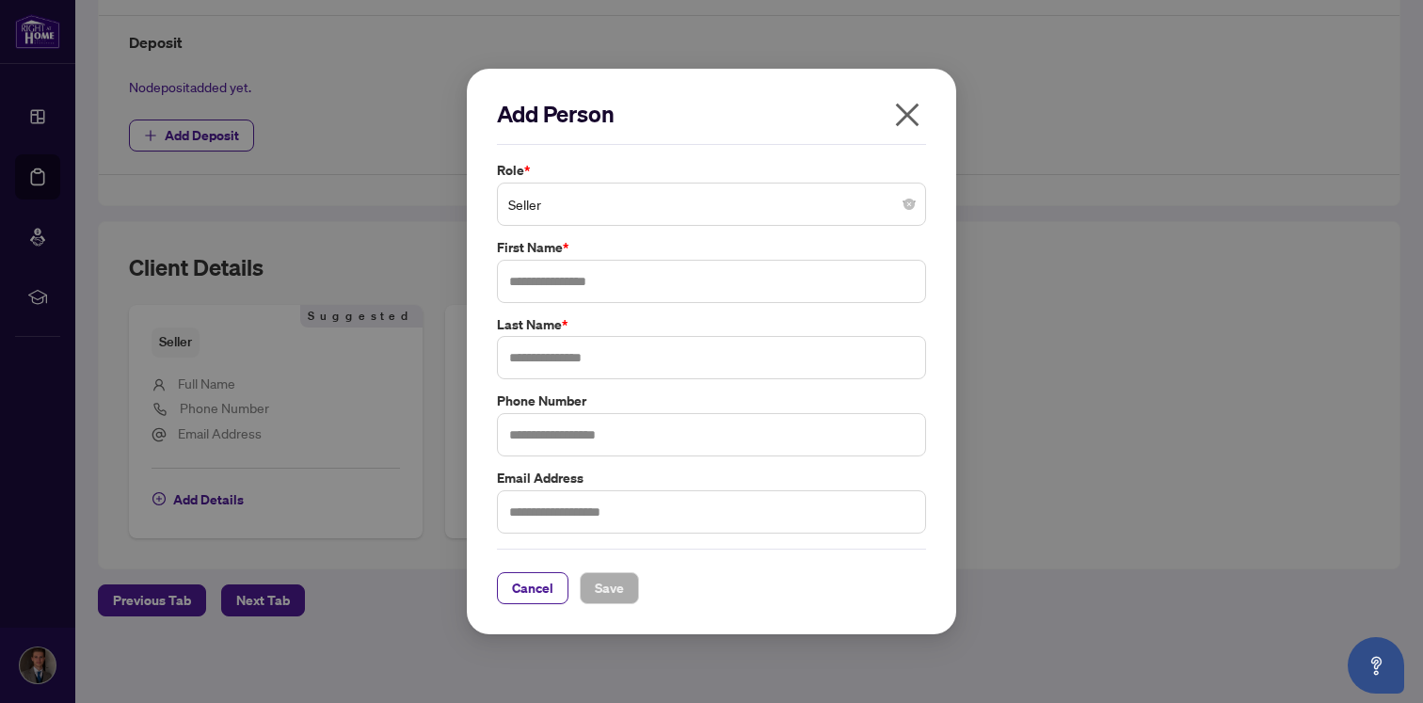
click at [641, 207] on span "Seller" at bounding box center [711, 204] width 407 height 36
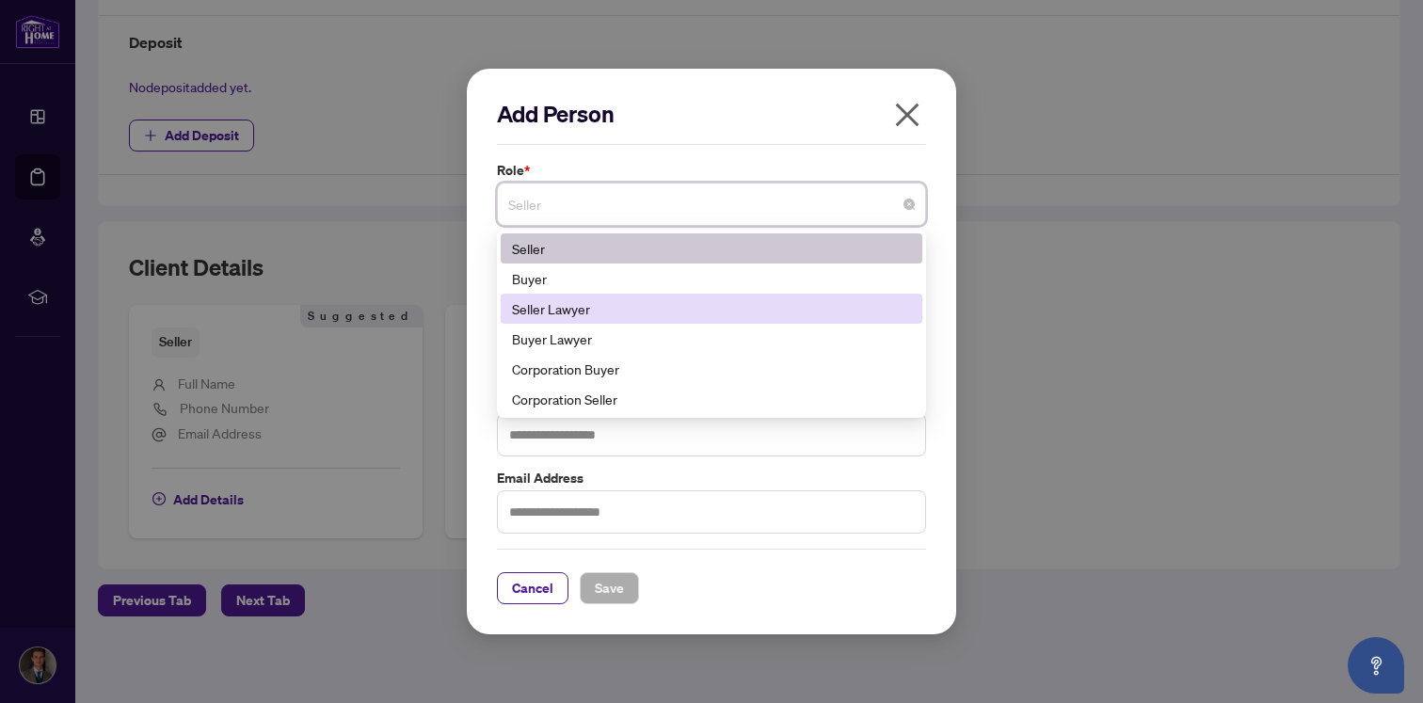
click at [593, 317] on div "Seller Lawyer" at bounding box center [711, 308] width 399 height 21
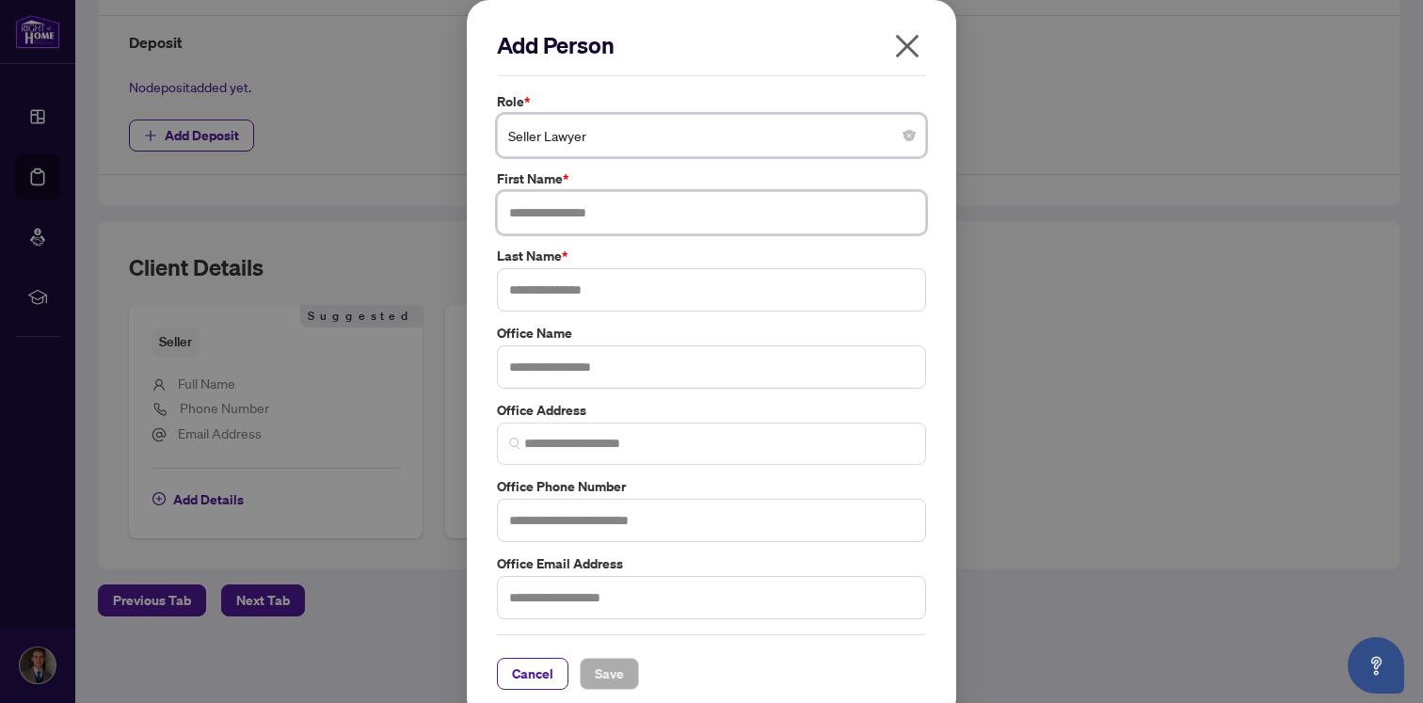
click at [609, 220] on input "text" at bounding box center [711, 212] width 429 height 43
paste input "**********"
drag, startPoint x: 601, startPoint y: 220, endPoint x: 535, endPoint y: 220, distance: 66.8
click at [535, 220] on input "**********" at bounding box center [711, 212] width 429 height 43
type input "***"
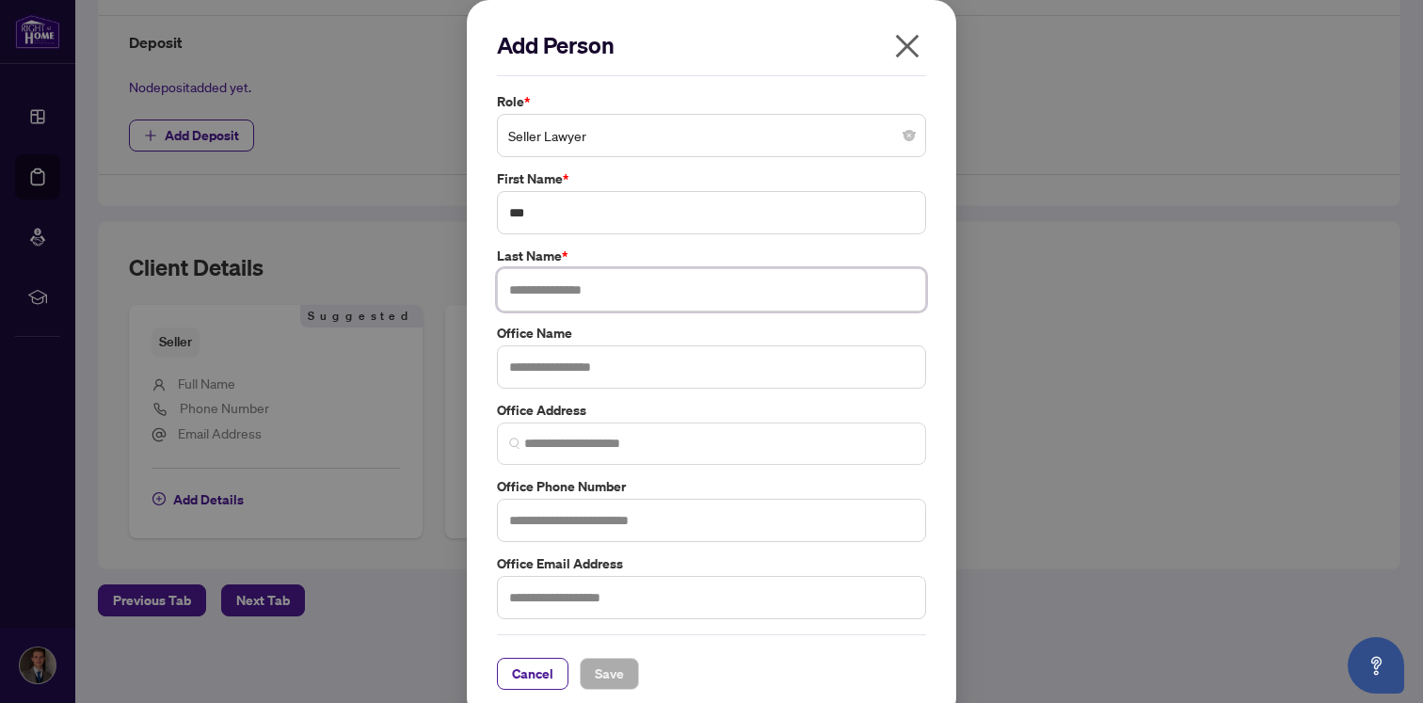
click at [584, 295] on input "text" at bounding box center [711, 289] width 429 height 43
paste input "*******"
type input "*******"
click at [589, 350] on input "text" at bounding box center [711, 366] width 429 height 43
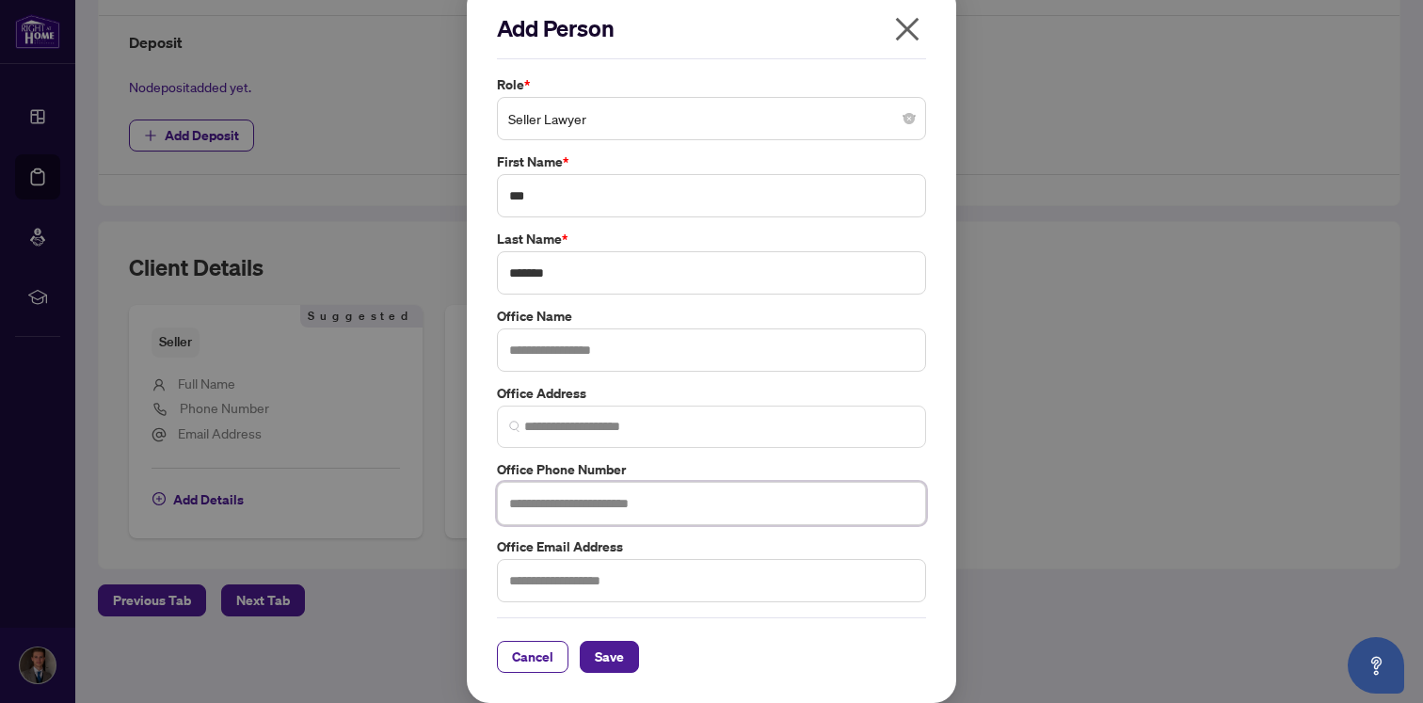
click at [655, 505] on input "text" at bounding box center [711, 503] width 429 height 43
paste input "**********"
type input "**********"
click at [737, 466] on label "Office Phone Number" at bounding box center [711, 469] width 429 height 21
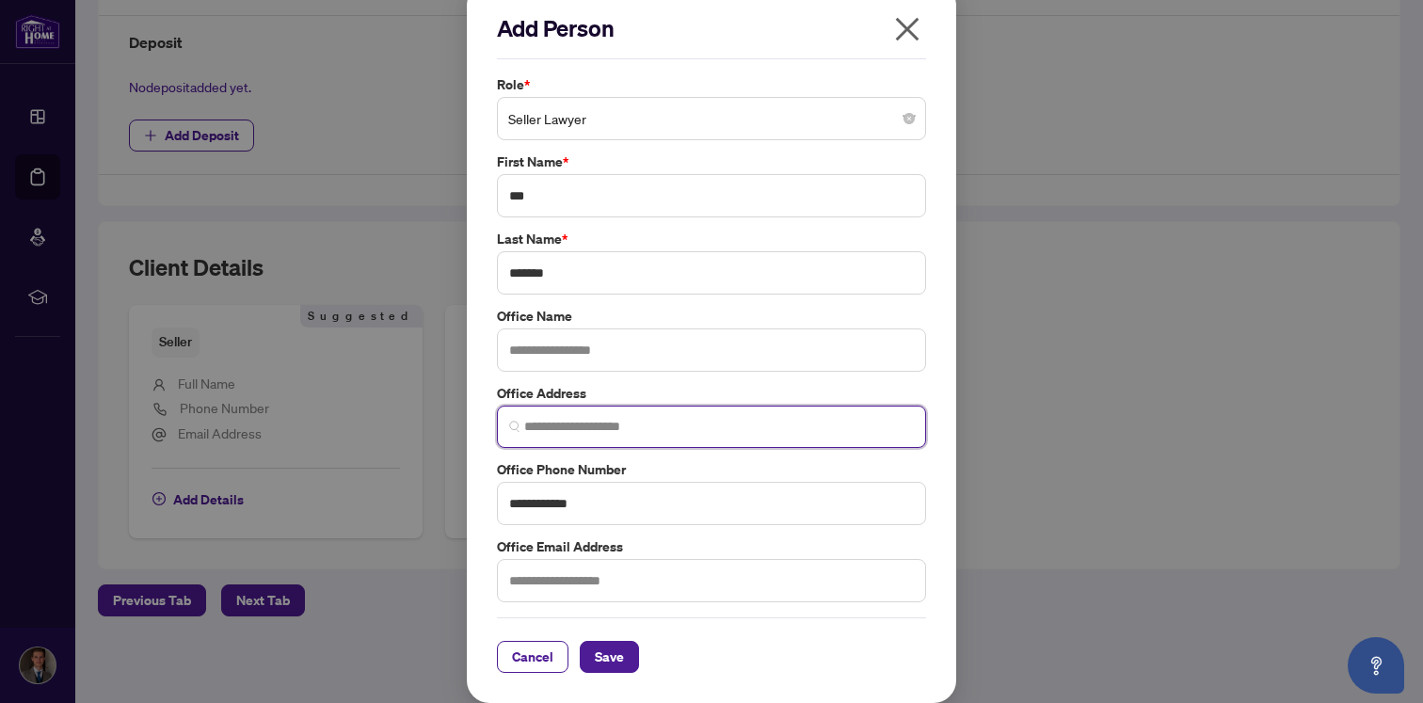
click at [683, 424] on input "search" at bounding box center [719, 427] width 390 height 20
paste input "**********"
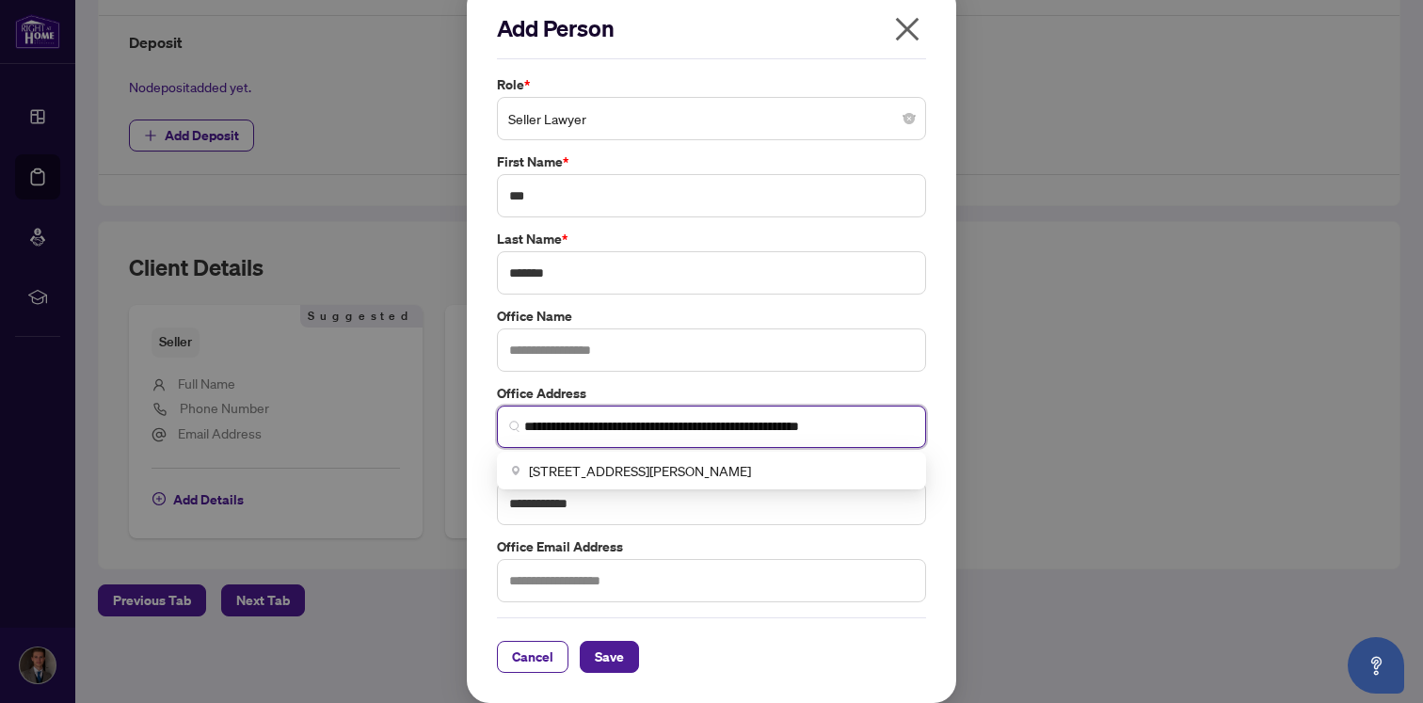
type input "**********"
click at [736, 391] on label "Office Address" at bounding box center [711, 393] width 429 height 21
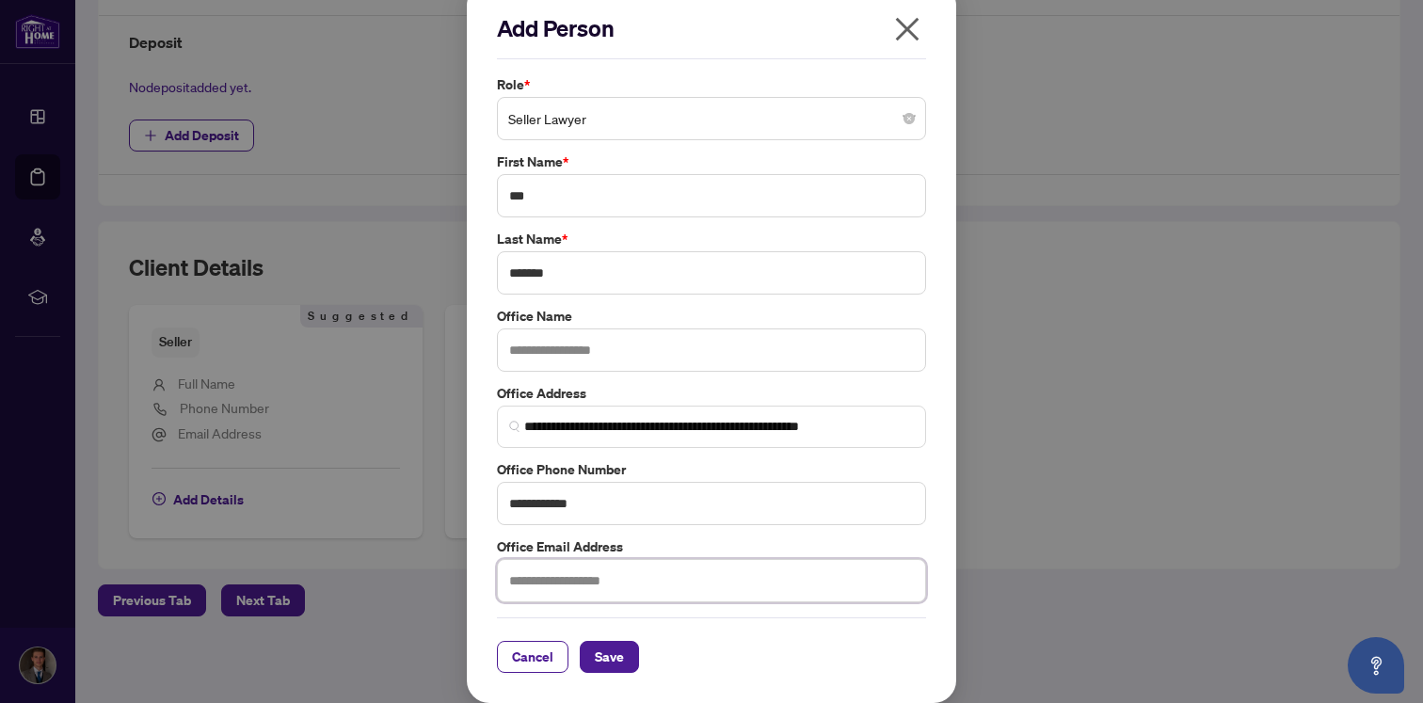
click at [612, 578] on input "text" at bounding box center [711, 580] width 429 height 43
paste input "**********"
type input "**********"
click at [928, 224] on div "**********" at bounding box center [711, 338] width 440 height 528
click at [608, 663] on span "Save" at bounding box center [609, 657] width 29 height 30
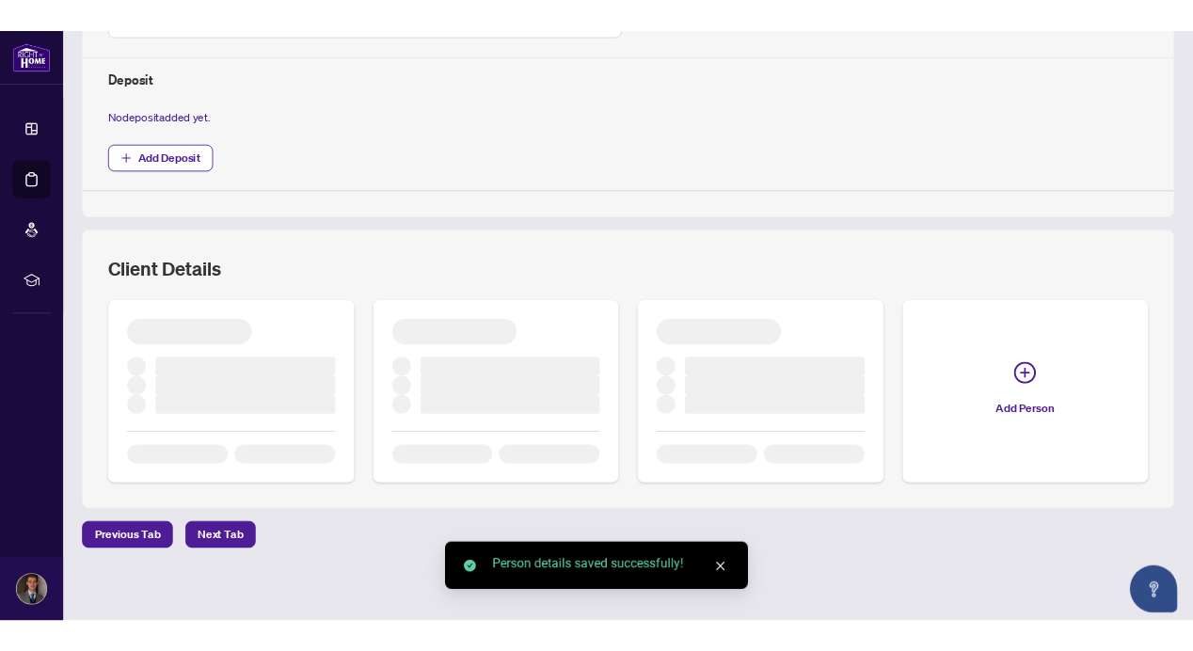
scroll to position [769, 0]
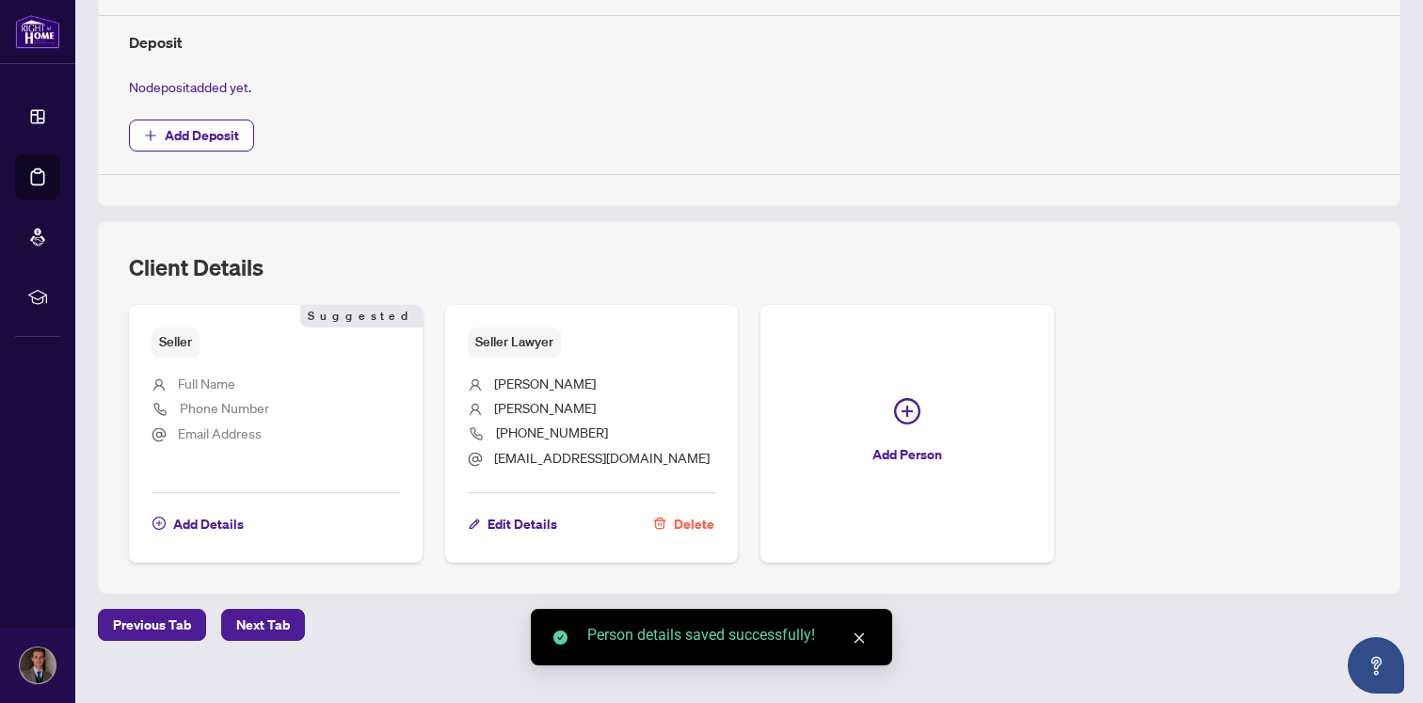
click at [264, 418] on li "Phone Number" at bounding box center [276, 409] width 248 height 25
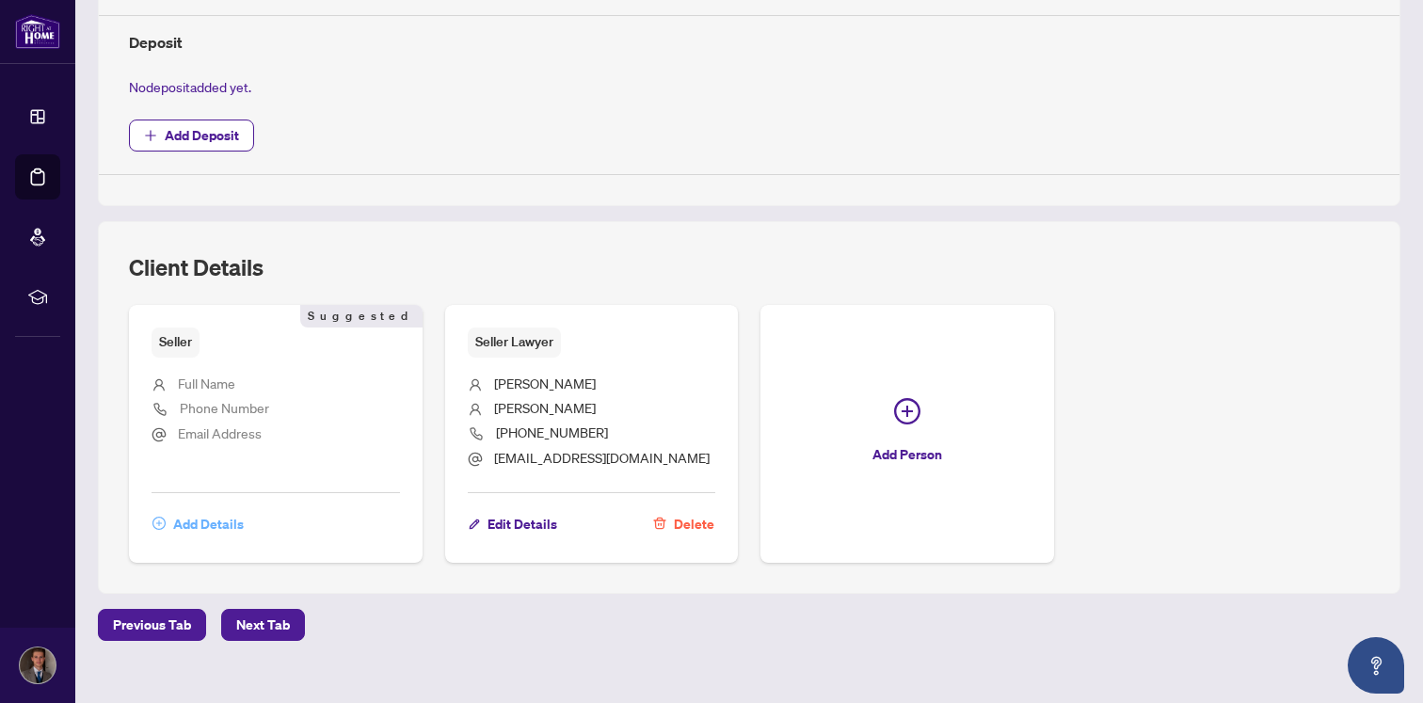
click at [212, 524] on span "Add Details" at bounding box center [208, 524] width 71 height 30
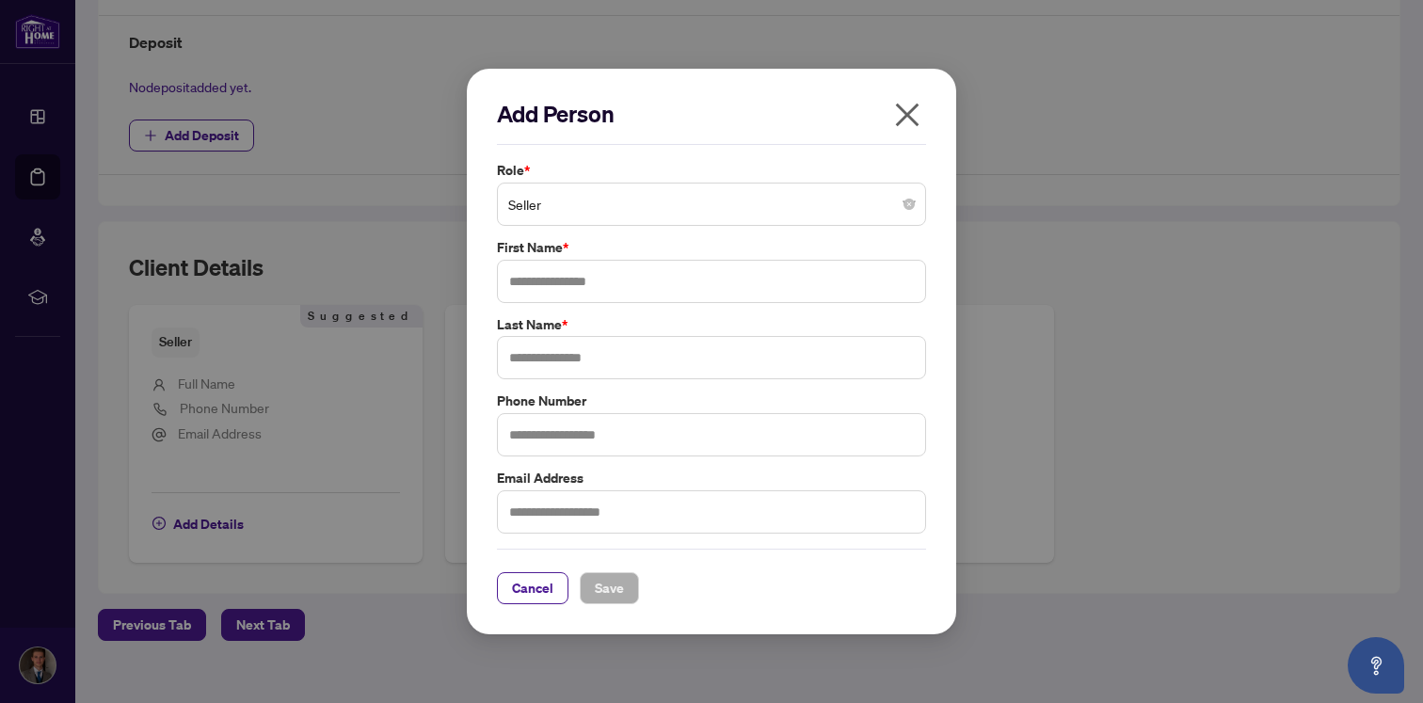
click at [607, 200] on span "Seller" at bounding box center [711, 204] width 407 height 36
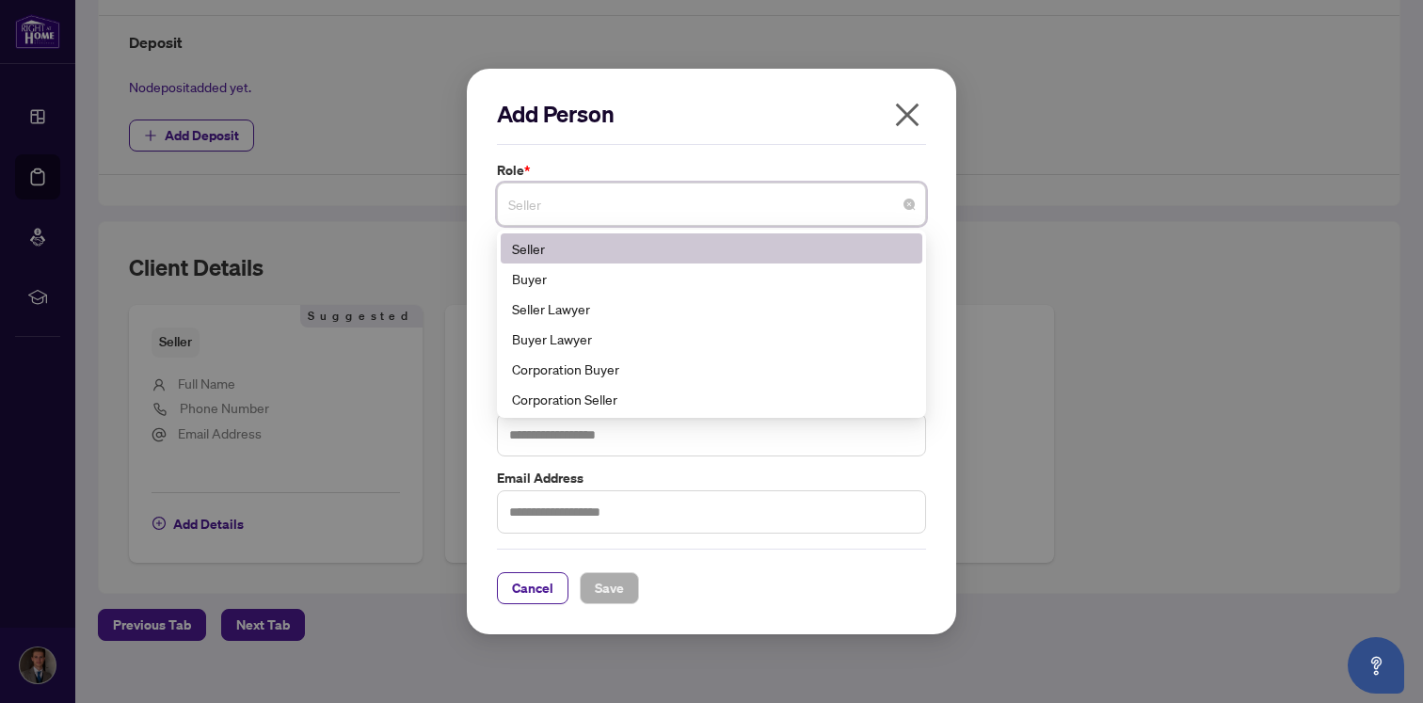
click at [609, 202] on span "Seller" at bounding box center [711, 204] width 407 height 36
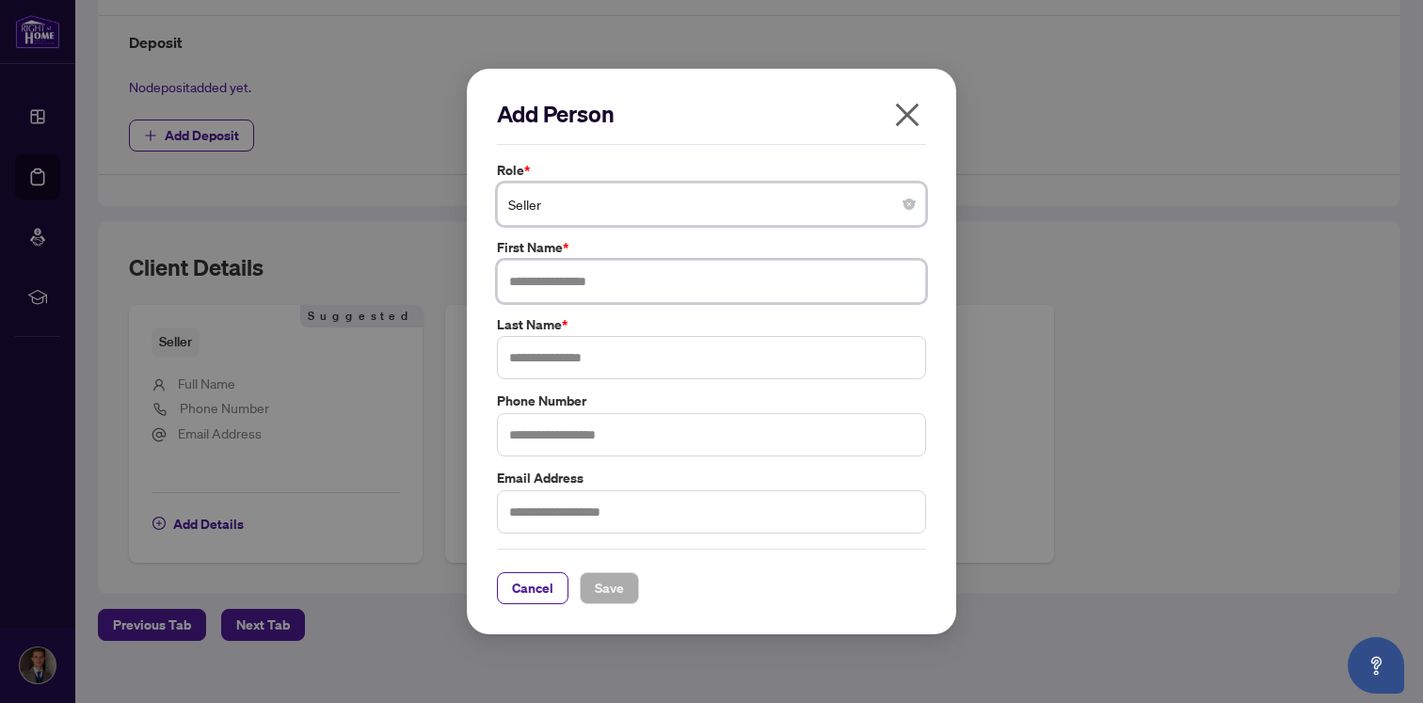
click at [614, 271] on input "text" at bounding box center [711, 281] width 429 height 43
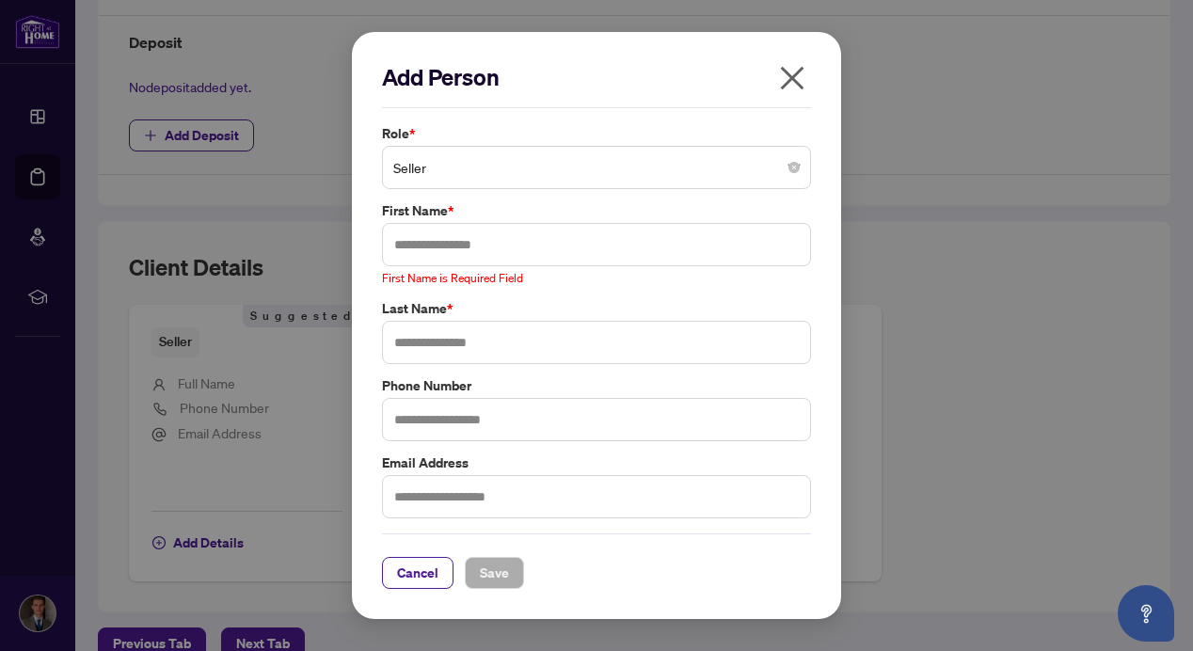
click at [794, 86] on icon "close" at bounding box center [792, 78] width 30 height 30
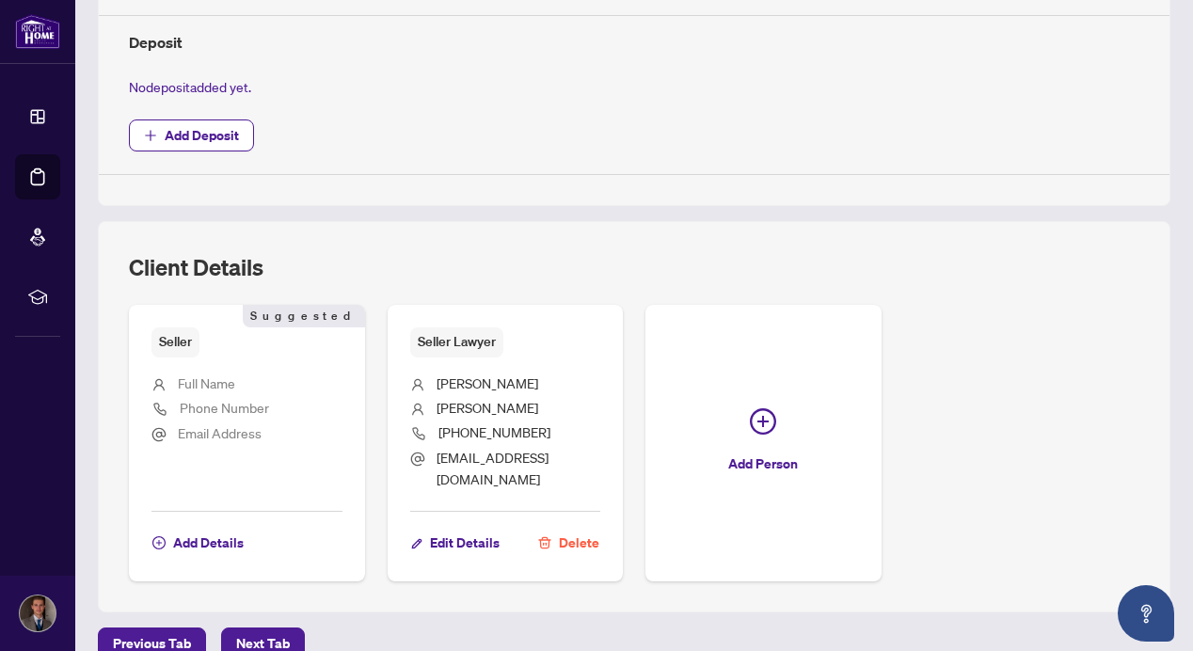
click at [824, 252] on div "Client Details" at bounding box center [634, 278] width 1011 height 53
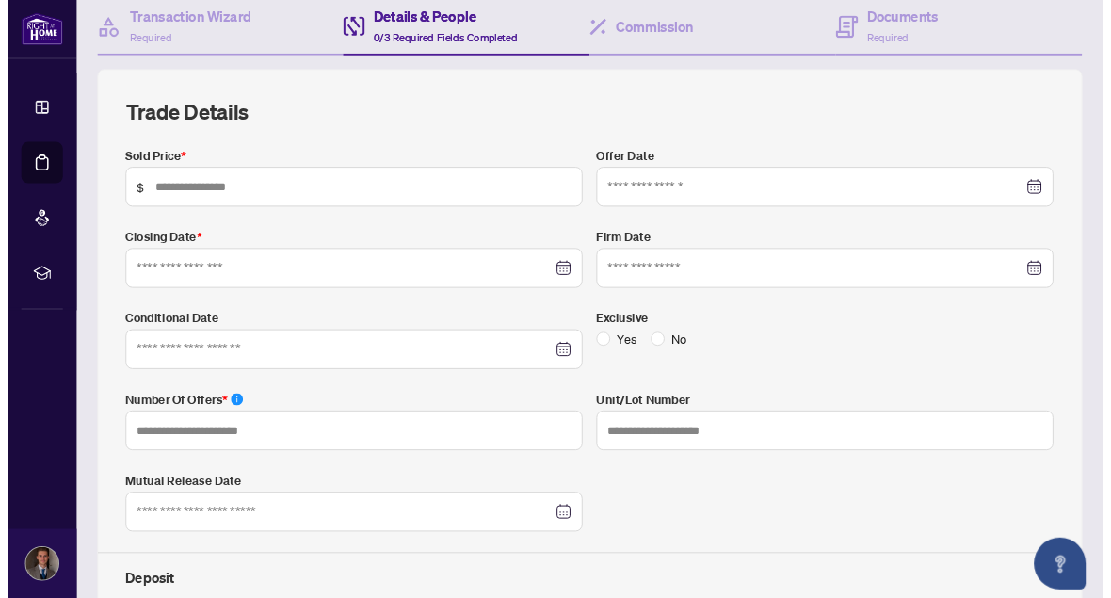
scroll to position [0, 0]
